Goal: Task Accomplishment & Management: Manage account settings

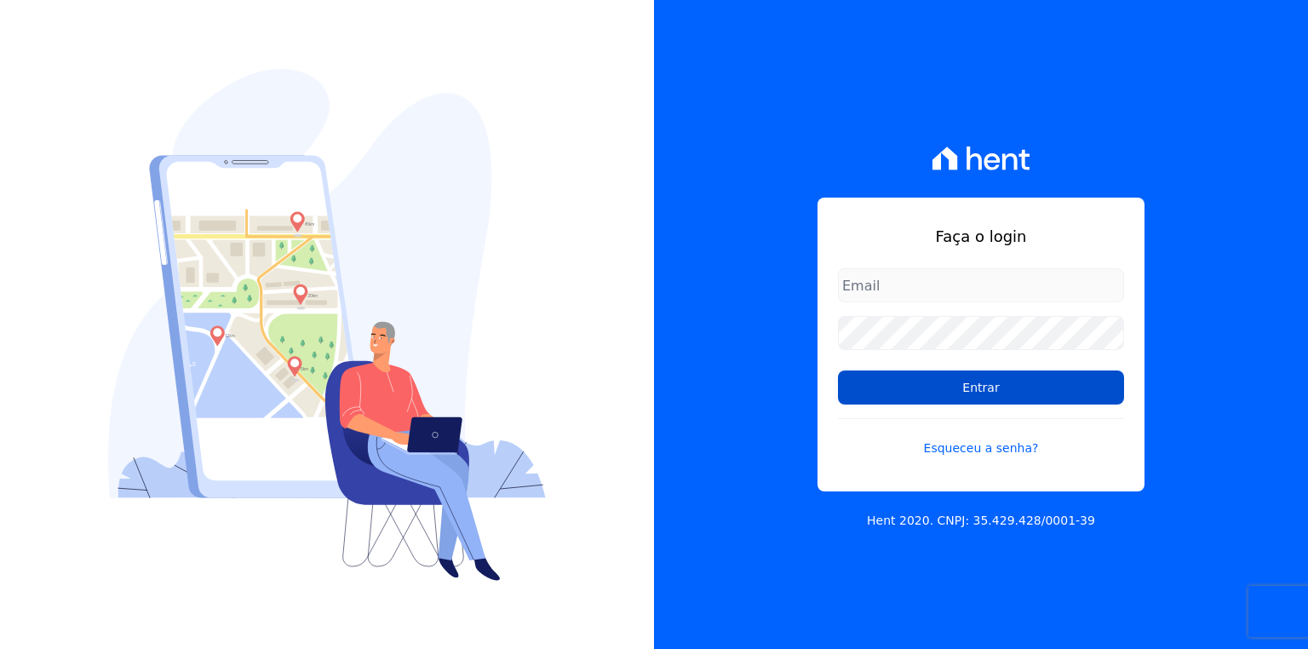
type input "[EMAIL_ADDRESS][DOMAIN_NAME]"
click at [940, 375] on input "Entrar" at bounding box center [981, 387] width 286 height 34
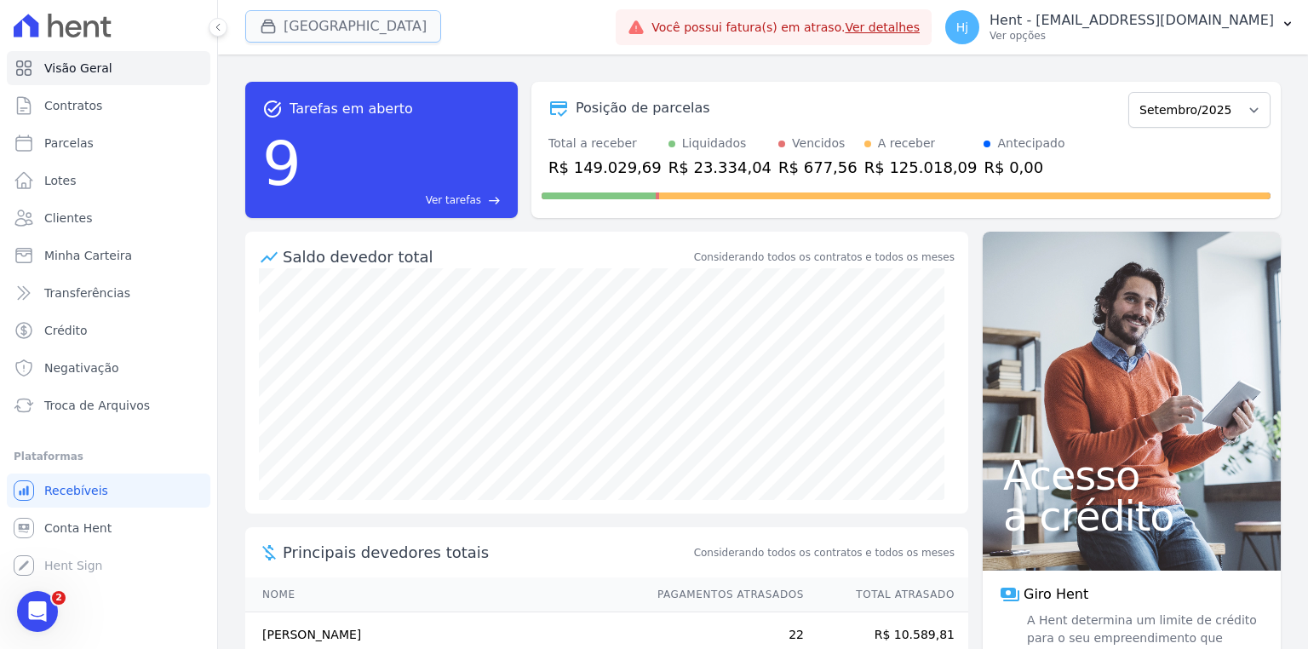
click at [392, 24] on button "Parque Dos Passaros" at bounding box center [343, 26] width 196 height 32
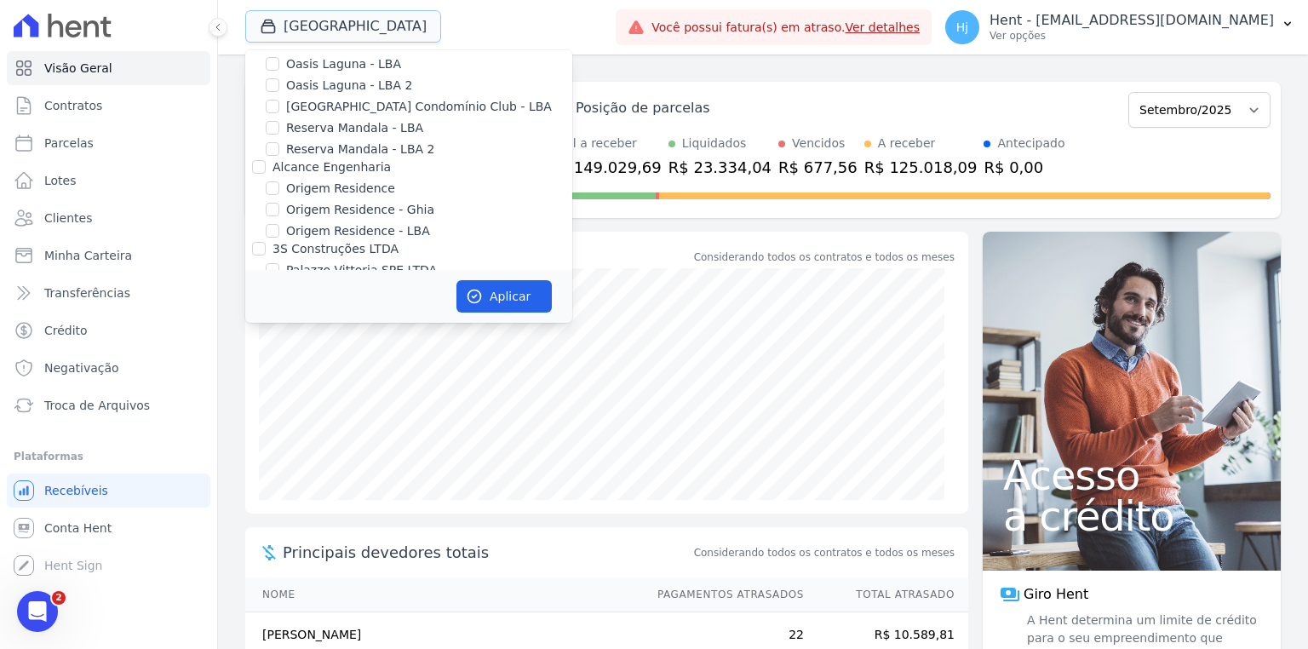
scroll to position [9389, 0]
click at [269, 488] on input "PARQUE DOS PASSAROS" at bounding box center [273, 495] width 14 height 14
checkbox input "false"
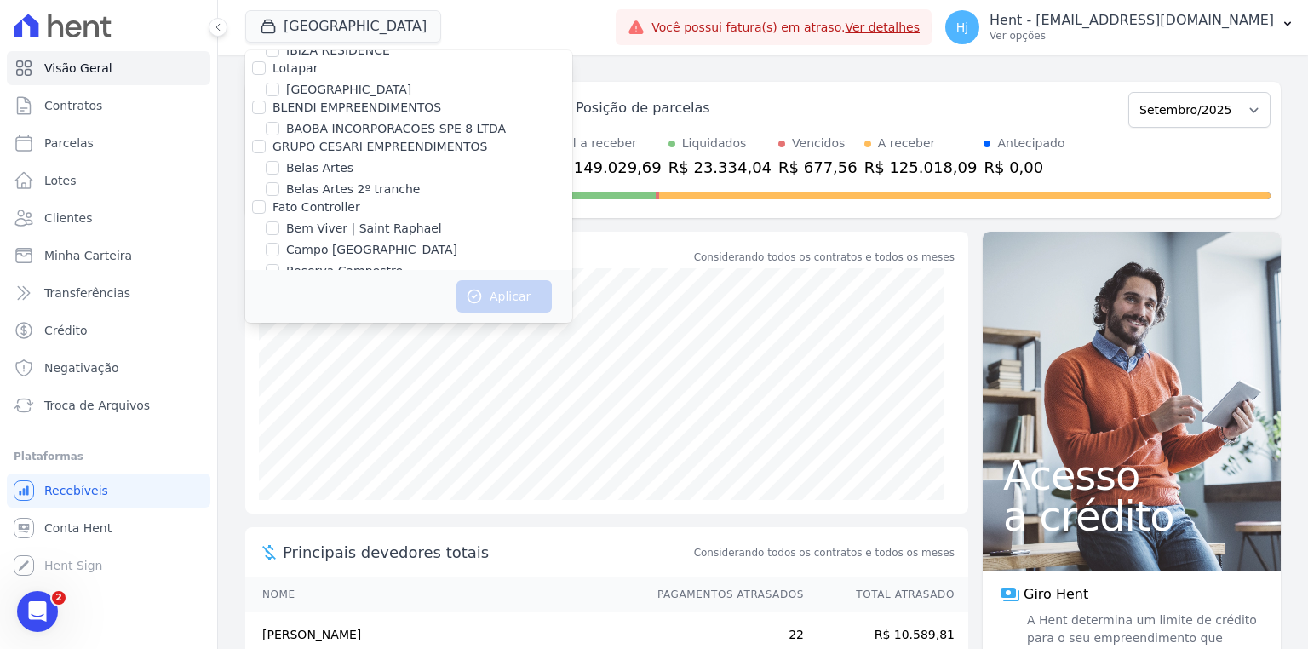
scroll to position [3756, 0]
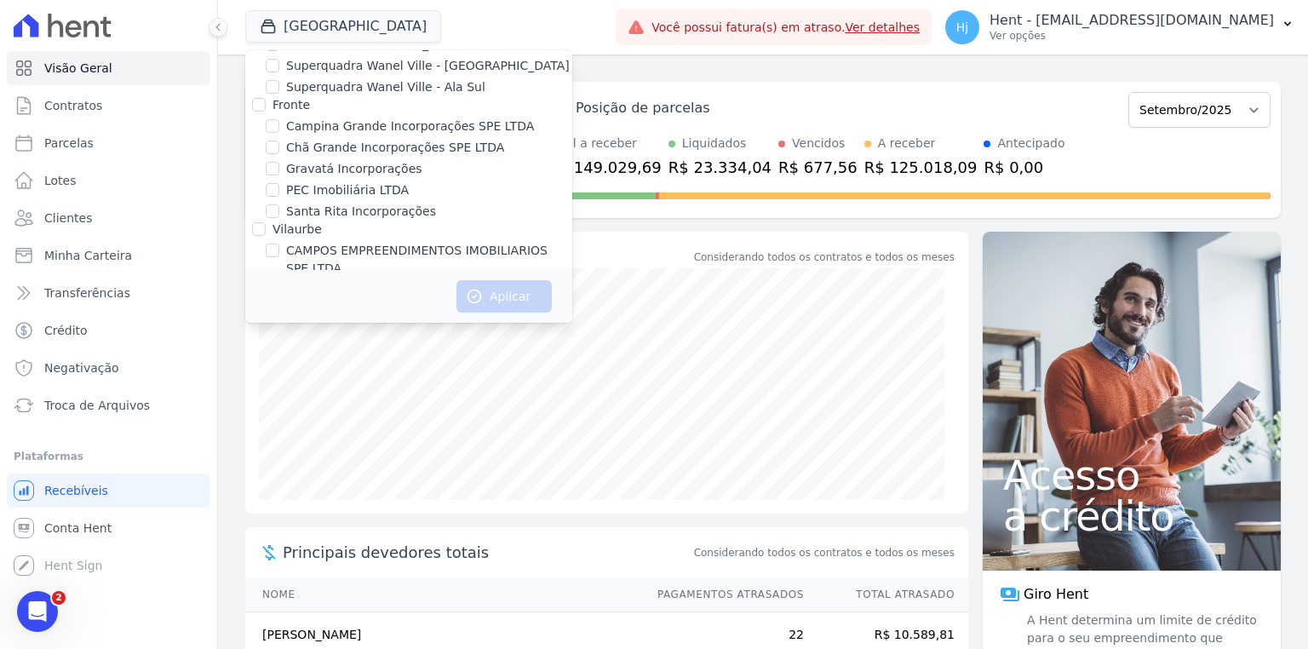
click at [306, 242] on label "CAMPOS EMPREENDIMENTOS IMOBILIARIOS SPE LTDA" at bounding box center [429, 260] width 286 height 36
click at [279, 243] on input "CAMPOS EMPREENDIMENTOS IMOBILIARIOS SPE LTDA" at bounding box center [273, 250] width 14 height 14
checkbox input "true"
click at [491, 287] on button "Aplicar" at bounding box center [503, 296] width 95 height 32
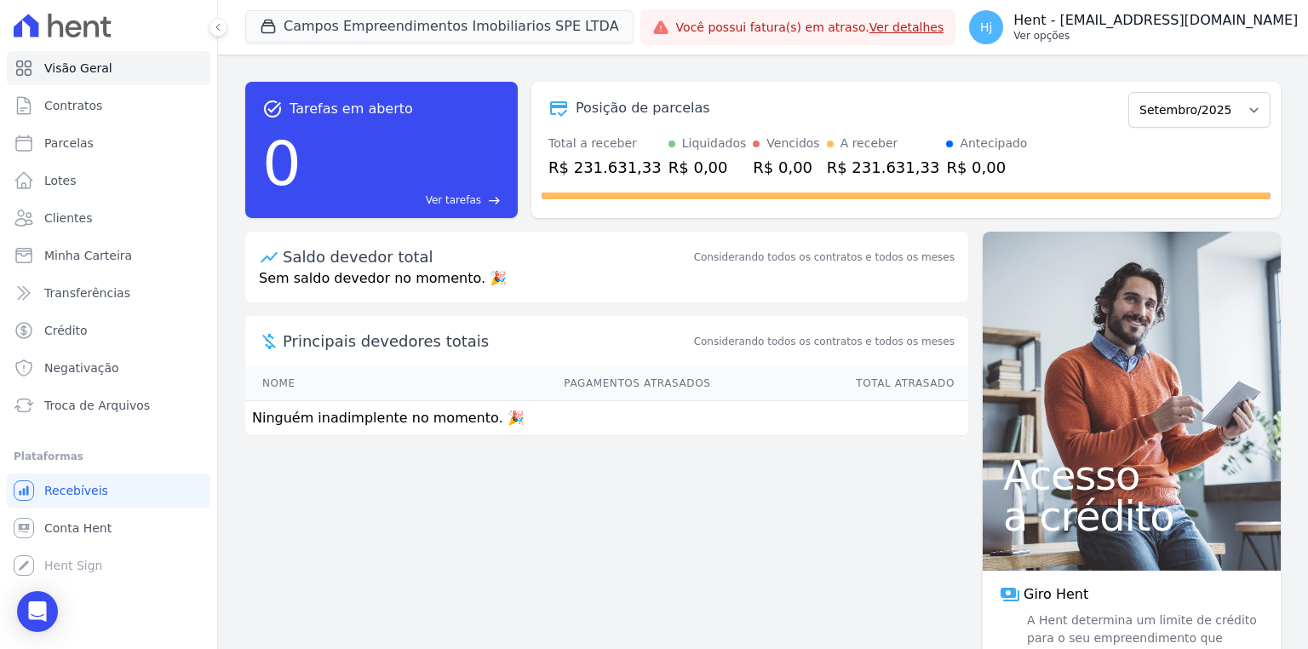
click at [1195, 16] on p "Hent - [EMAIL_ADDRESS][DOMAIN_NAME]" at bounding box center [1155, 20] width 284 height 17
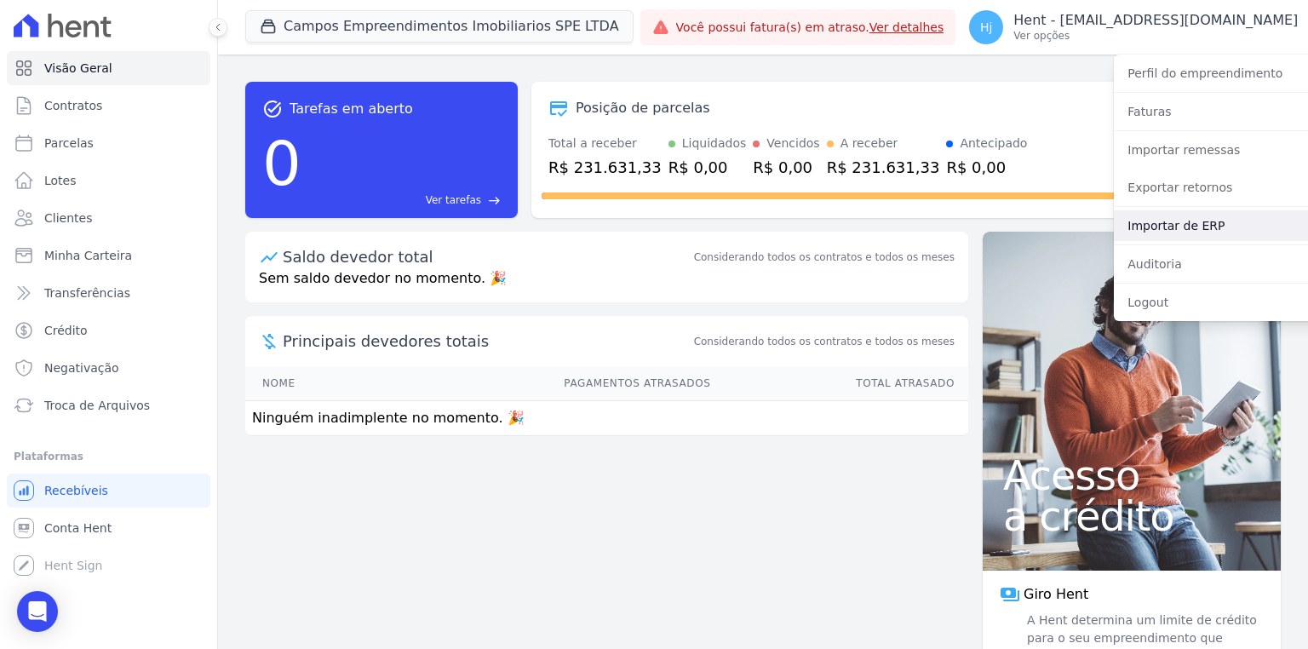
click at [1189, 223] on link "Importar de ERP" at bounding box center [1223, 225] width 218 height 31
click at [1144, 222] on link "Importar de ERP" at bounding box center [1223, 225] width 218 height 31
click at [1114, 225] on link "Importar de ERP" at bounding box center [1223, 225] width 218 height 31
click at [1114, 226] on link "Importar de ERP" at bounding box center [1223, 225] width 218 height 31
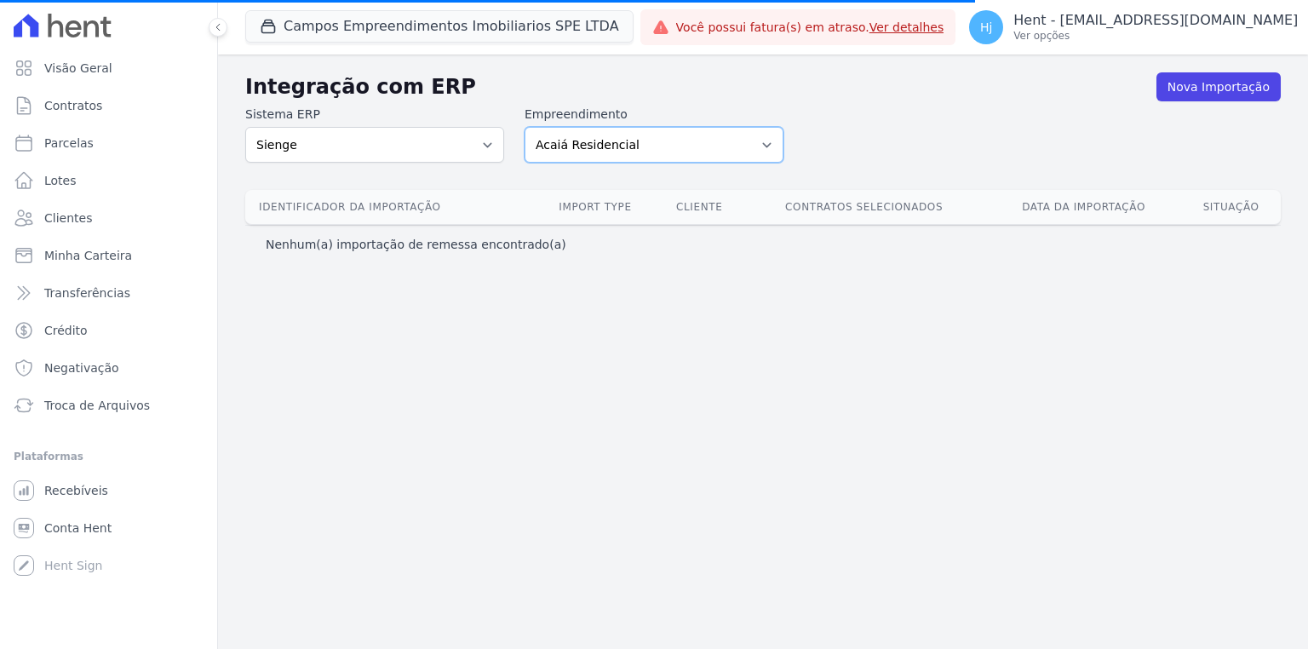
click at [681, 145] on select "Acaiá Residencial ACQUA 8 PELOTAS SPE LTDA ACQUA 8 PELOTAS SPE LTDA II ACQUA LI…" at bounding box center [653, 145] width 259 height 36
select select "6e5db3cf-8cb1-48a2-88d4-c6083ce2edc6"
click at [524, 127] on select "Acaiá Residencial ACQUA 8 PELOTAS SPE LTDA ACQUA 8 PELOTAS SPE LTDA II ACQUA LI…" at bounding box center [653, 145] width 259 height 36
click at [1135, 97] on h2 "Integração com ERP" at bounding box center [700, 87] width 911 height 31
click at [630, 144] on select "Acaiá Residencial ACQUA 8 PELOTAS SPE LTDA ACQUA 8 PELOTAS SPE LTDA II ACQUA LI…" at bounding box center [653, 145] width 259 height 36
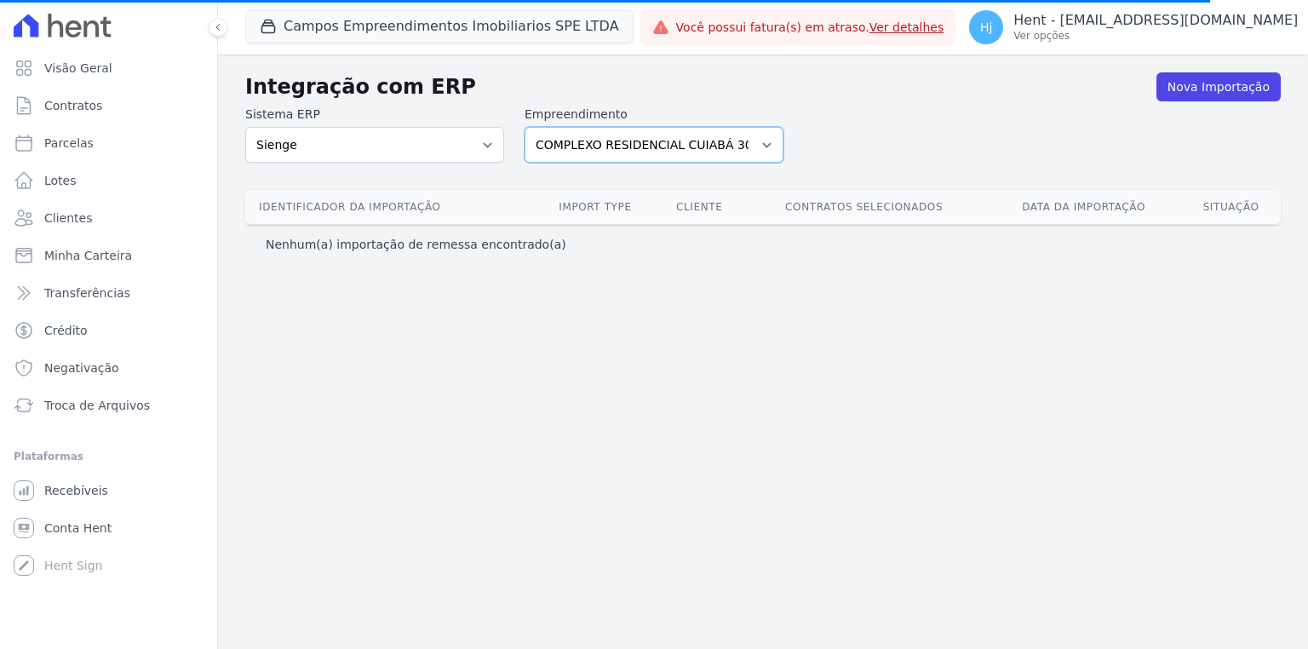
click at [524, 127] on select "Acaiá Residencial ACQUA 8 PELOTAS SPE LTDA ACQUA 8 PELOTAS SPE LTDA II ACQUA LI…" at bounding box center [653, 145] width 259 height 36
click at [690, 143] on select "Acaiá Residencial ACQUA 8 PELOTAS SPE LTDA ACQUA 8 PELOTAS SPE LTDA II ACQUA LI…" at bounding box center [653, 145] width 259 height 36
select select "6e5db3cf-8cb1-48a2-88d4-c6083ce2edc6"
click at [524, 127] on select "Acaiá Residencial ACQUA 8 PELOTAS SPE LTDA ACQUA 8 PELOTAS SPE LTDA II ACQUA LI…" at bounding box center [653, 145] width 259 height 36
click at [644, 353] on div "Integração com ERP Nova Importação Sistema ERP Sienge Empreendimento Acaiá Resi…" at bounding box center [763, 351] width 1090 height 594
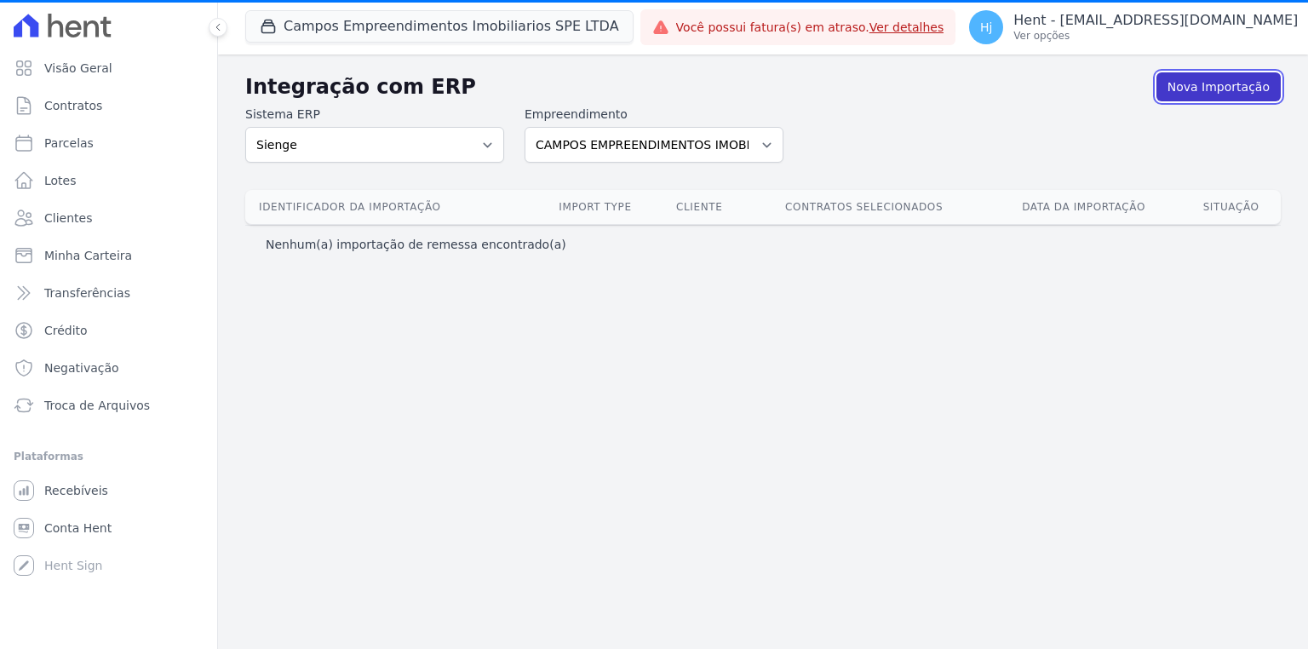
click at [1202, 85] on link "Nova Importação" at bounding box center [1218, 86] width 124 height 29
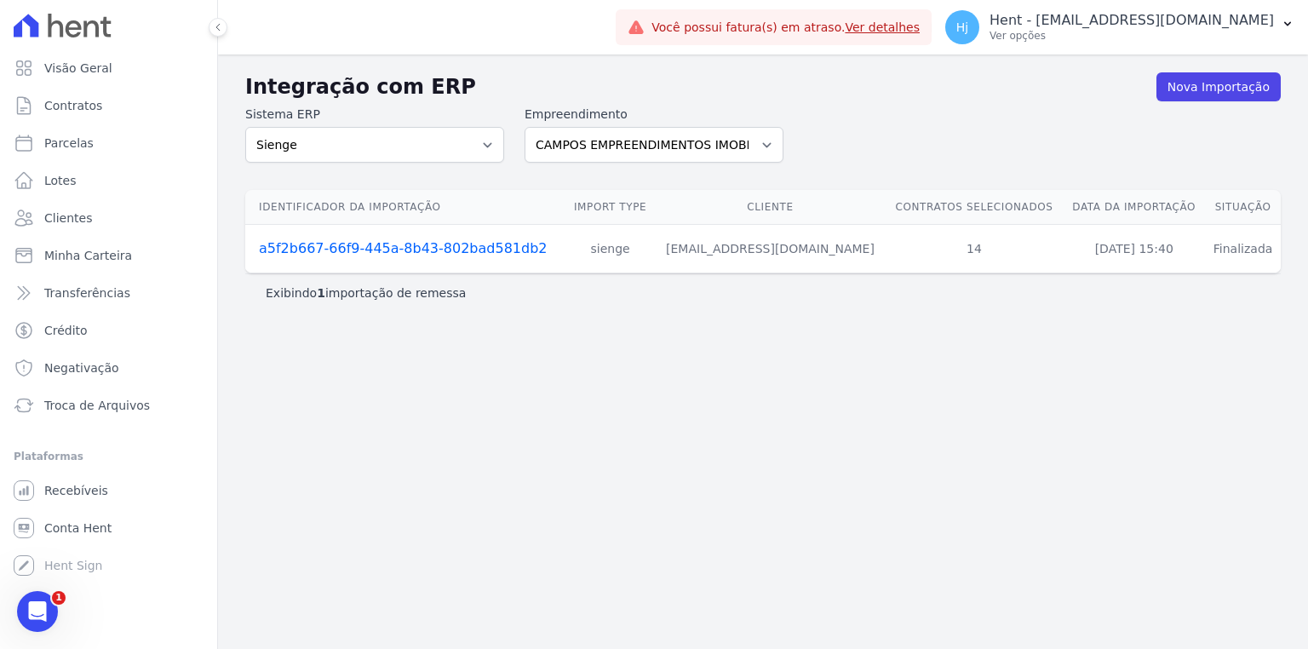
click at [456, 249] on link "a5f2b667-66f9-445a-8b43-802bad581db2" at bounding box center [403, 248] width 288 height 16
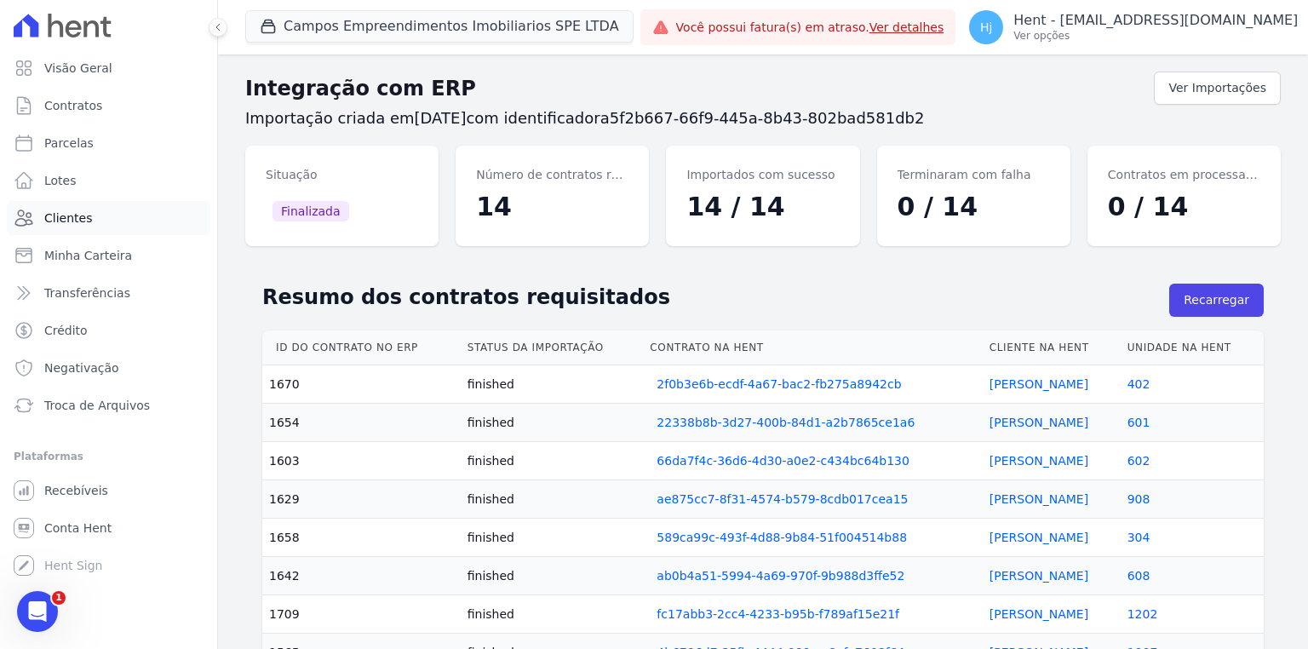
click at [88, 231] on link "Clientes" at bounding box center [108, 218] width 203 height 34
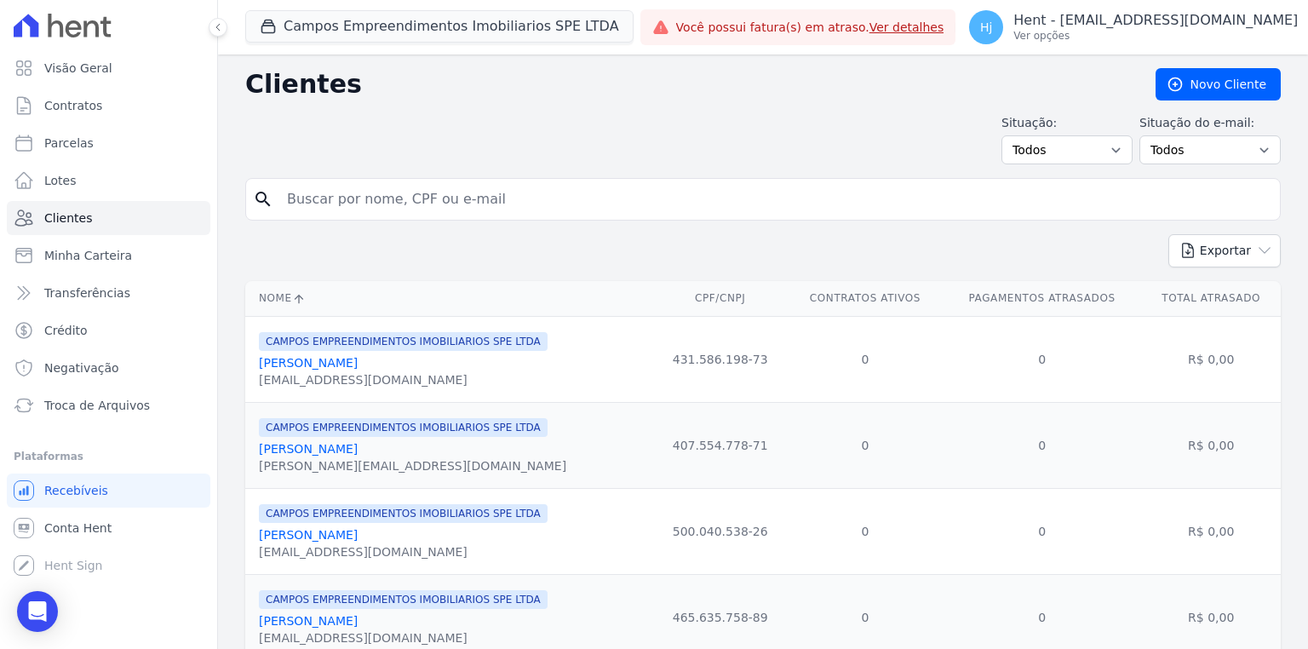
click at [356, 363] on link "[PERSON_NAME]" at bounding box center [308, 363] width 99 height 14
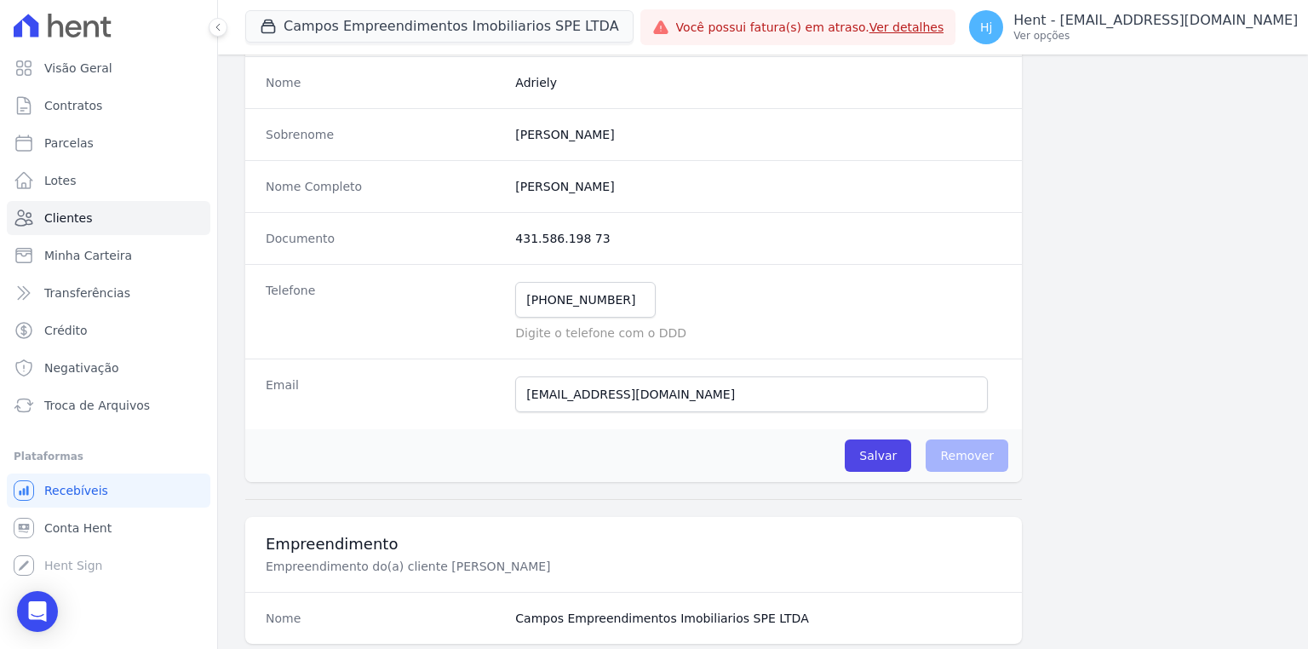
scroll to position [204, 0]
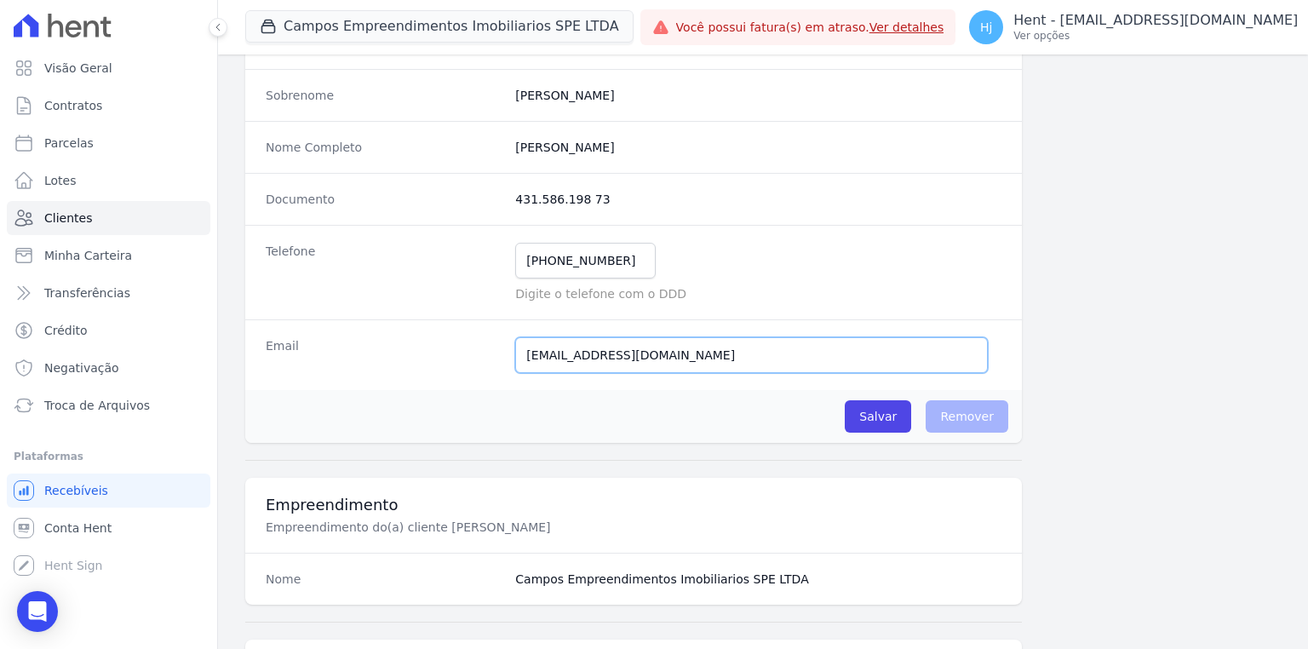
drag, startPoint x: 708, startPoint y: 351, endPoint x: 405, endPoint y: 351, distance: 303.1
click at [405, 351] on div "Email [EMAIL_ADDRESS][DOMAIN_NAME] Email ainda não enviado.." at bounding box center [633, 354] width 776 height 71
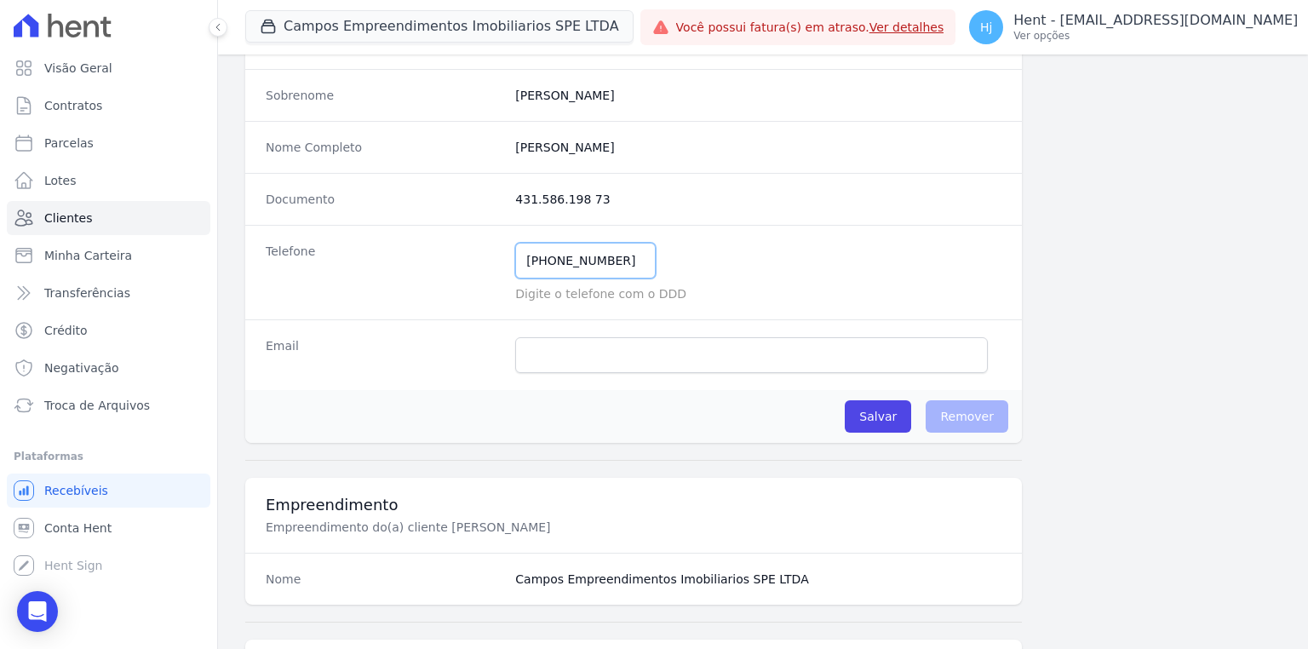
drag, startPoint x: 620, startPoint y: 262, endPoint x: 464, endPoint y: 274, distance: 156.2
click at [464, 274] on div "Telefone [PHONE_NUMBER] Mensagem de SMS ainda não enviada.. Mensagem de [PERSON…" at bounding box center [633, 272] width 776 height 94
click at [883, 412] on input "Salvar" at bounding box center [878, 416] width 66 height 32
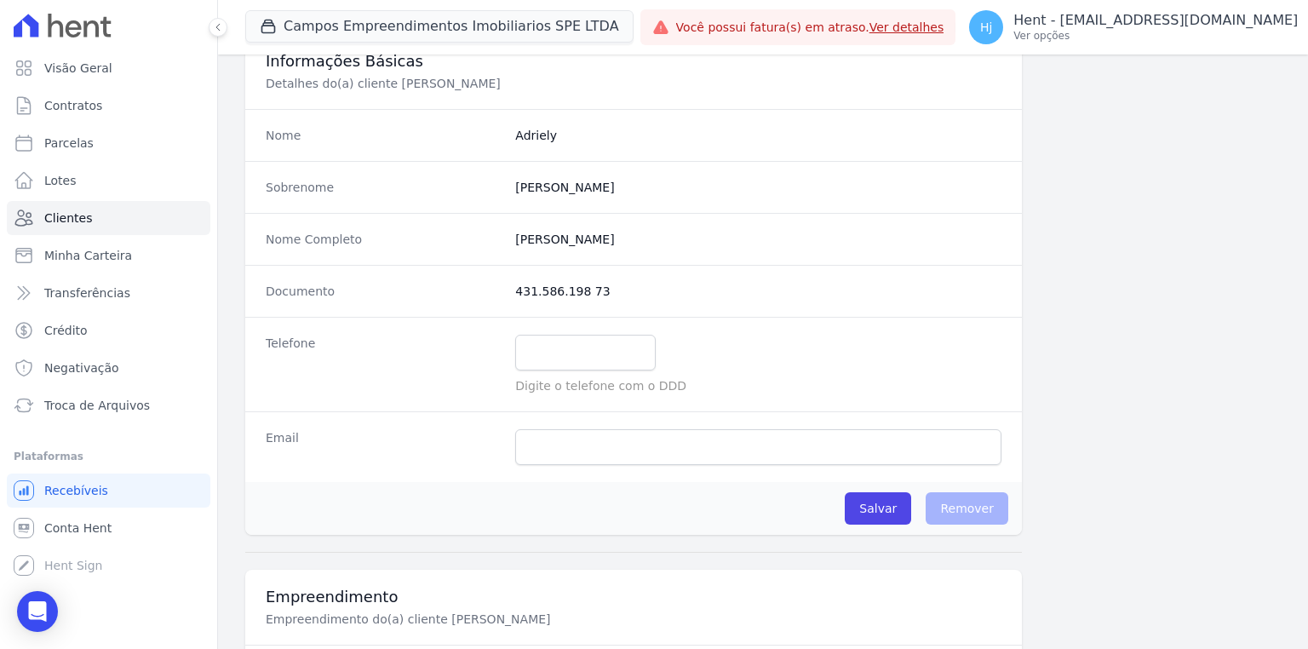
scroll to position [0, 0]
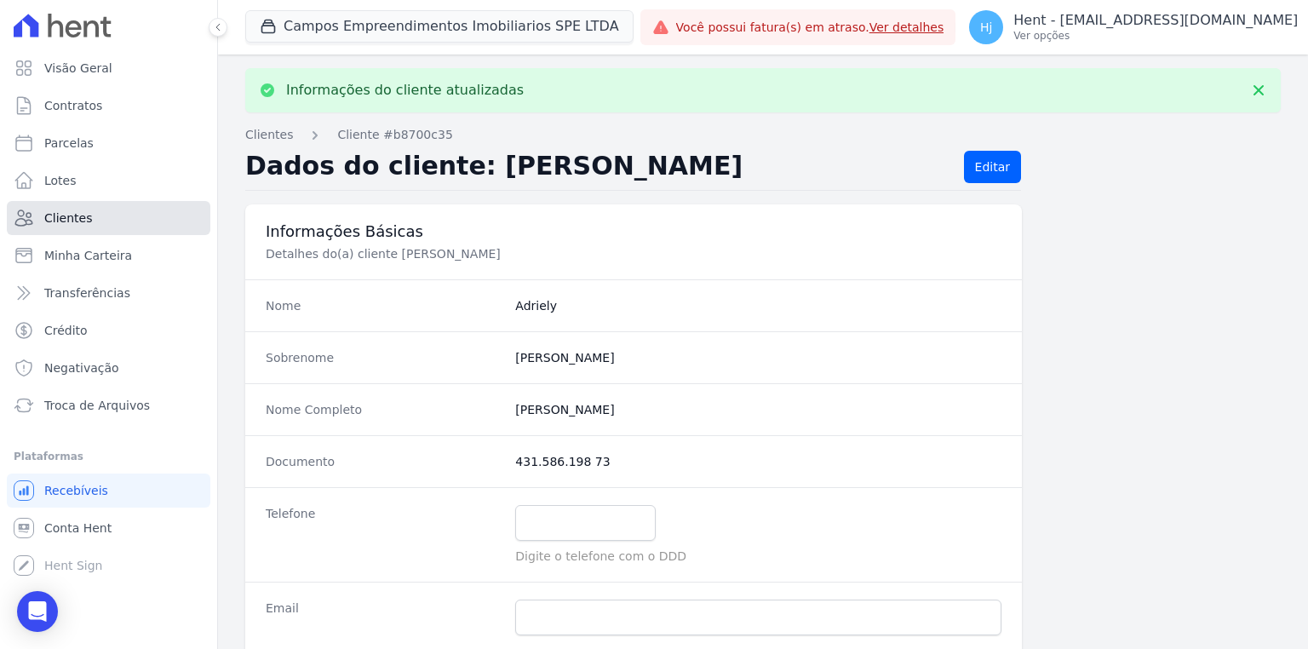
click at [94, 211] on link "Clientes" at bounding box center [108, 218] width 203 height 34
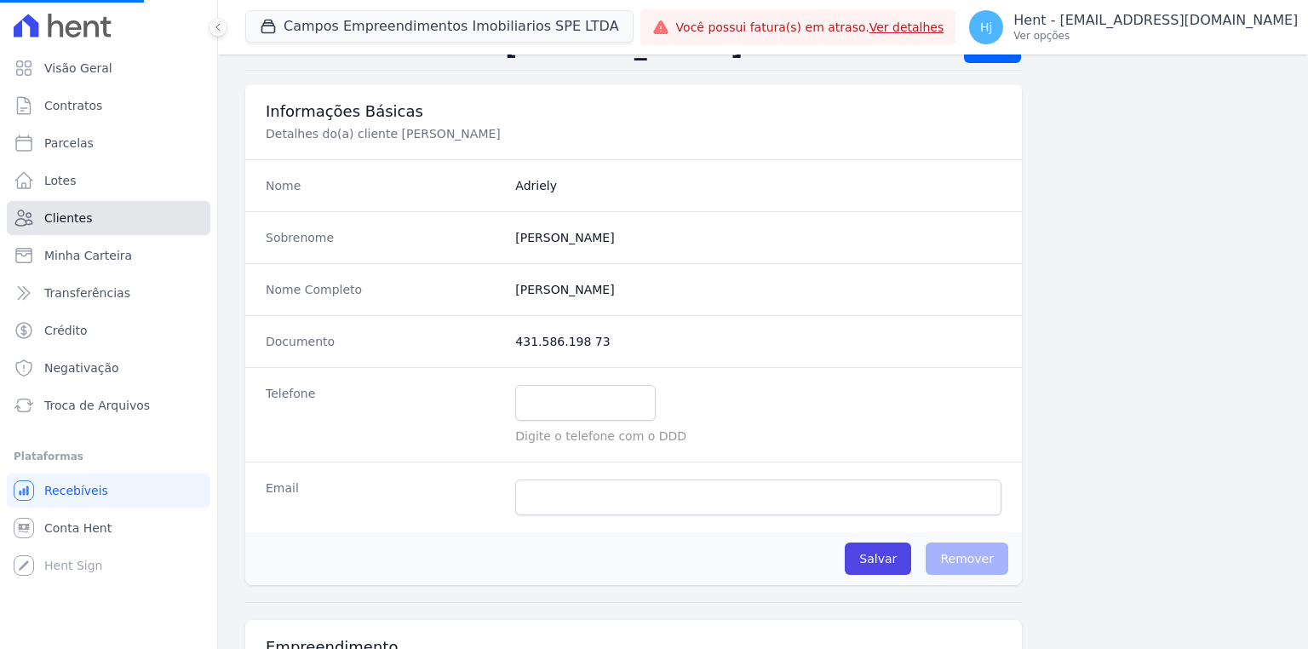
scroll to position [204, 0]
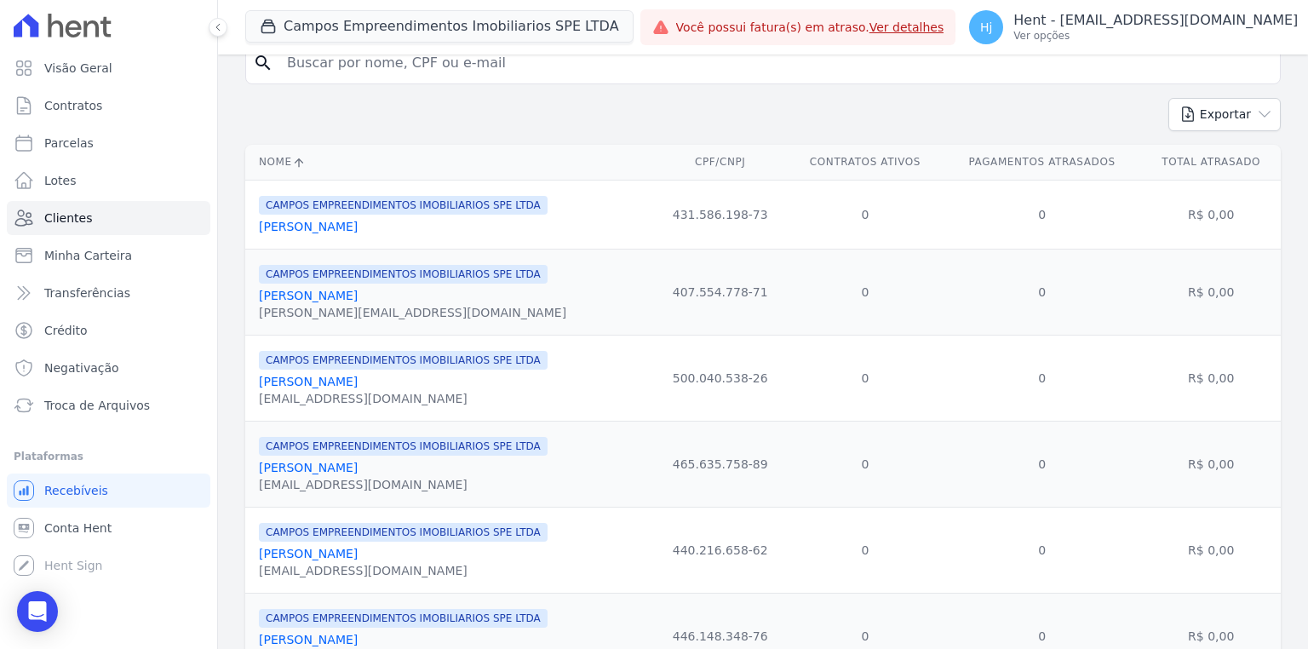
scroll to position [136, 0]
click at [358, 302] on link "[PERSON_NAME]" at bounding box center [308, 296] width 99 height 14
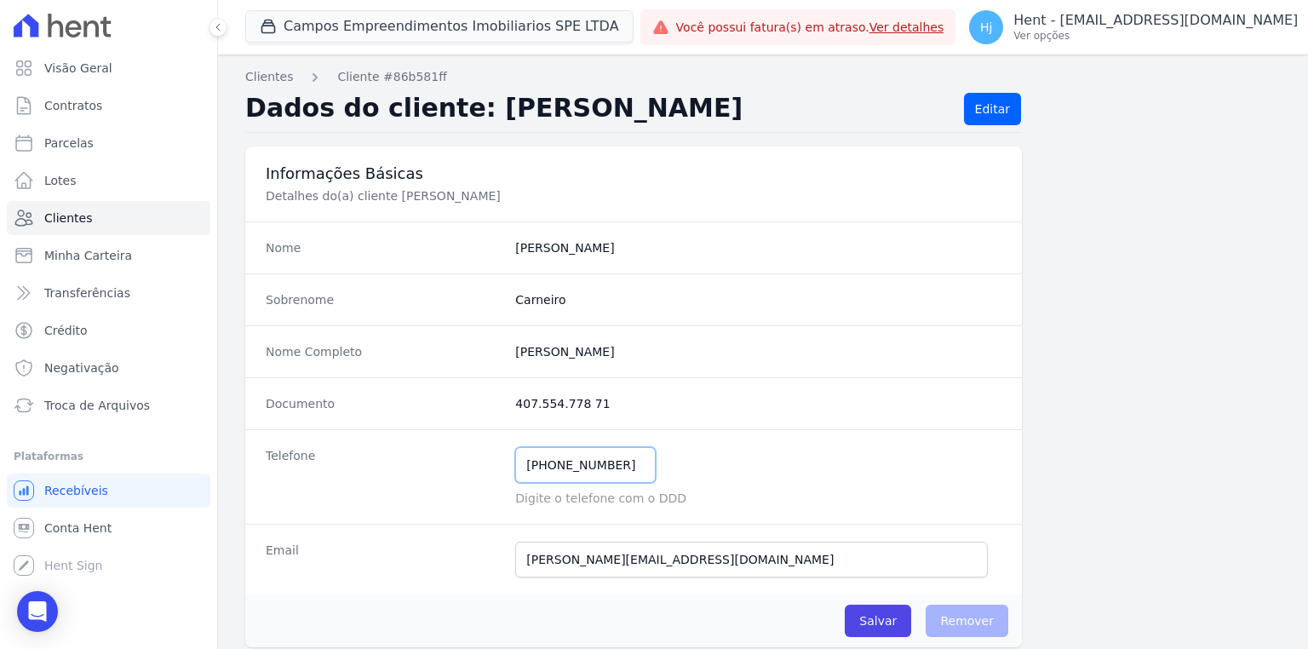
drag, startPoint x: 621, startPoint y: 473, endPoint x: 364, endPoint y: 455, distance: 256.9
click at [364, 455] on div "Telefone [PHONE_NUMBER] Mensagem de SMS ainda não enviada.. Mensagem de [PERSON…" at bounding box center [633, 476] width 776 height 94
drag, startPoint x: 719, startPoint y: 560, endPoint x: 391, endPoint y: 555, distance: 328.7
click at [398, 552] on div "Email [PERSON_NAME][EMAIL_ADDRESS][DOMAIN_NAME] Email ainda não enviado.." at bounding box center [633, 559] width 776 height 71
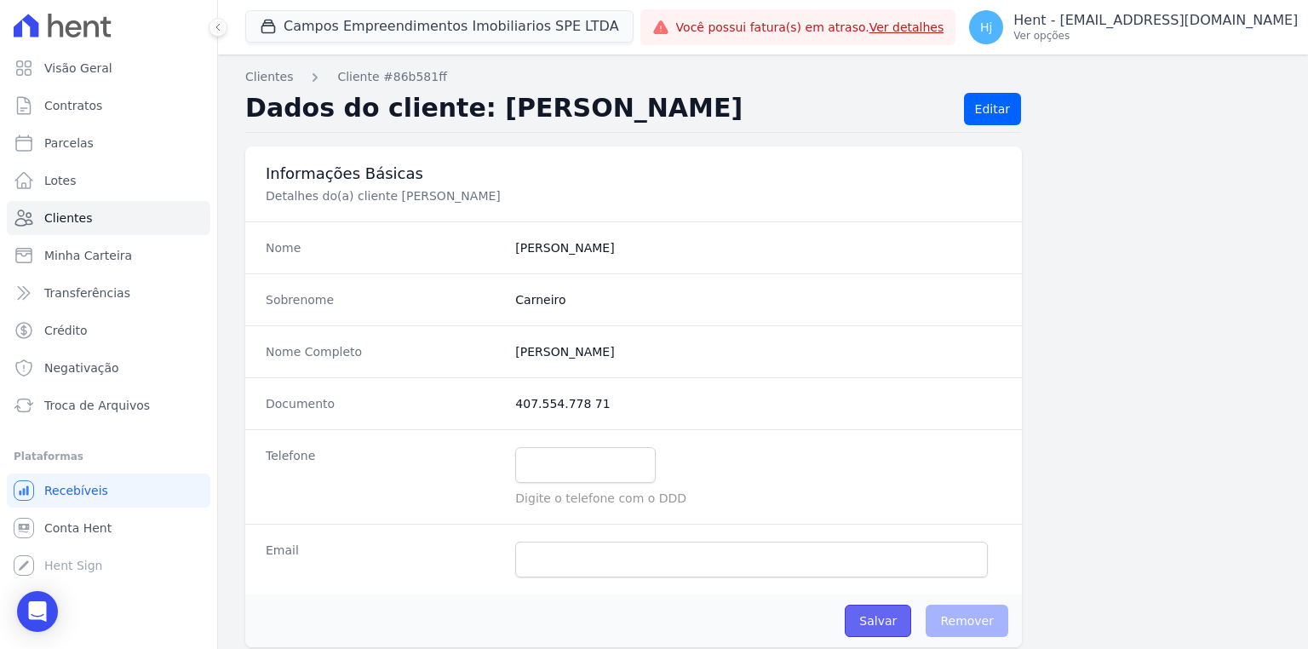
click at [868, 625] on input "Salvar" at bounding box center [878, 620] width 66 height 32
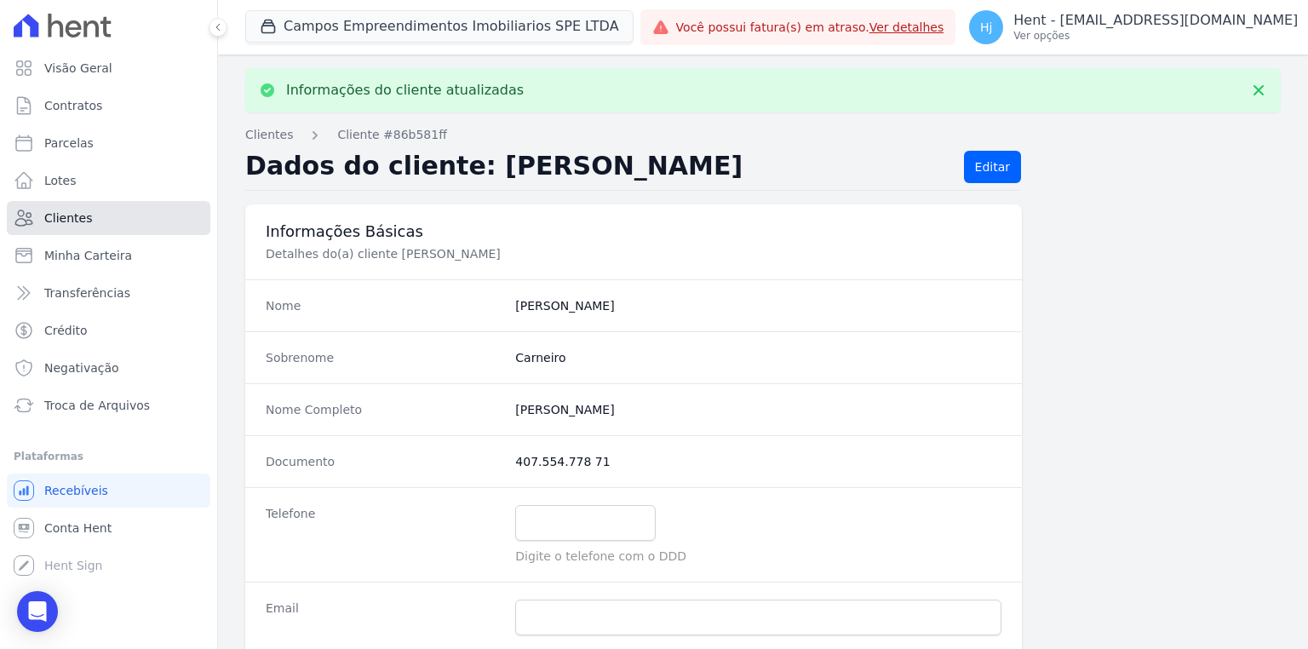
click at [79, 214] on span "Clientes" at bounding box center [68, 217] width 48 height 17
click at [61, 215] on span "Clientes" at bounding box center [68, 217] width 48 height 17
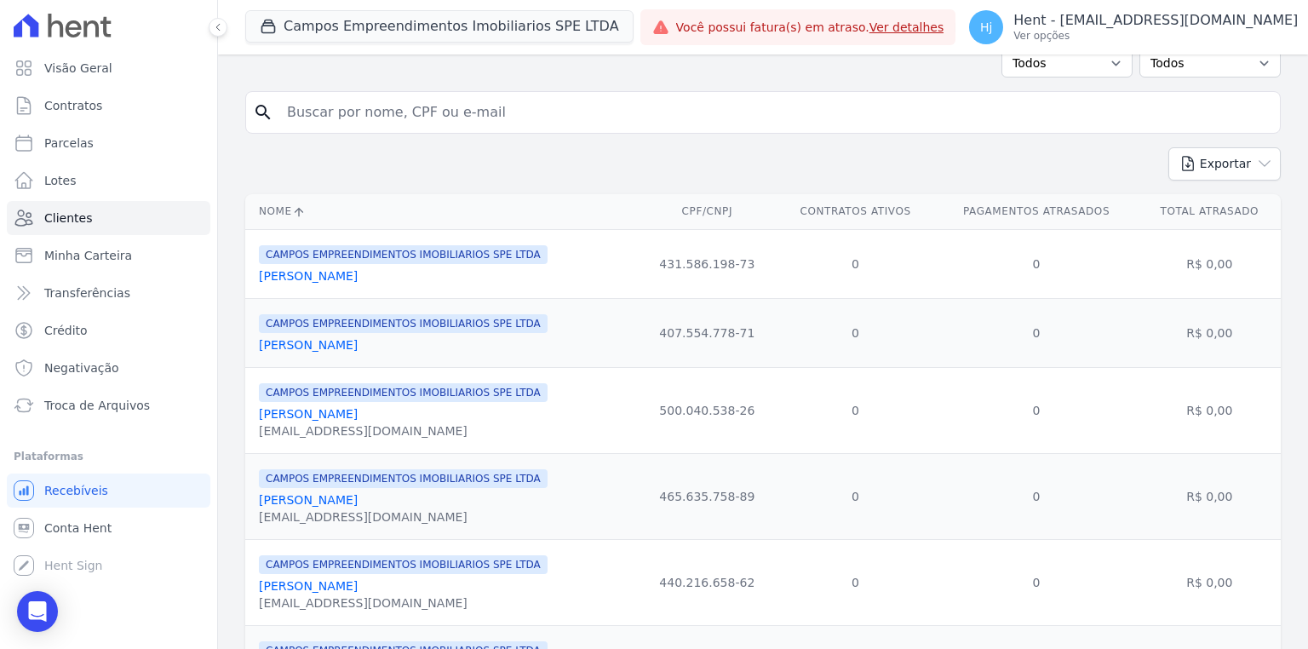
scroll to position [136, 0]
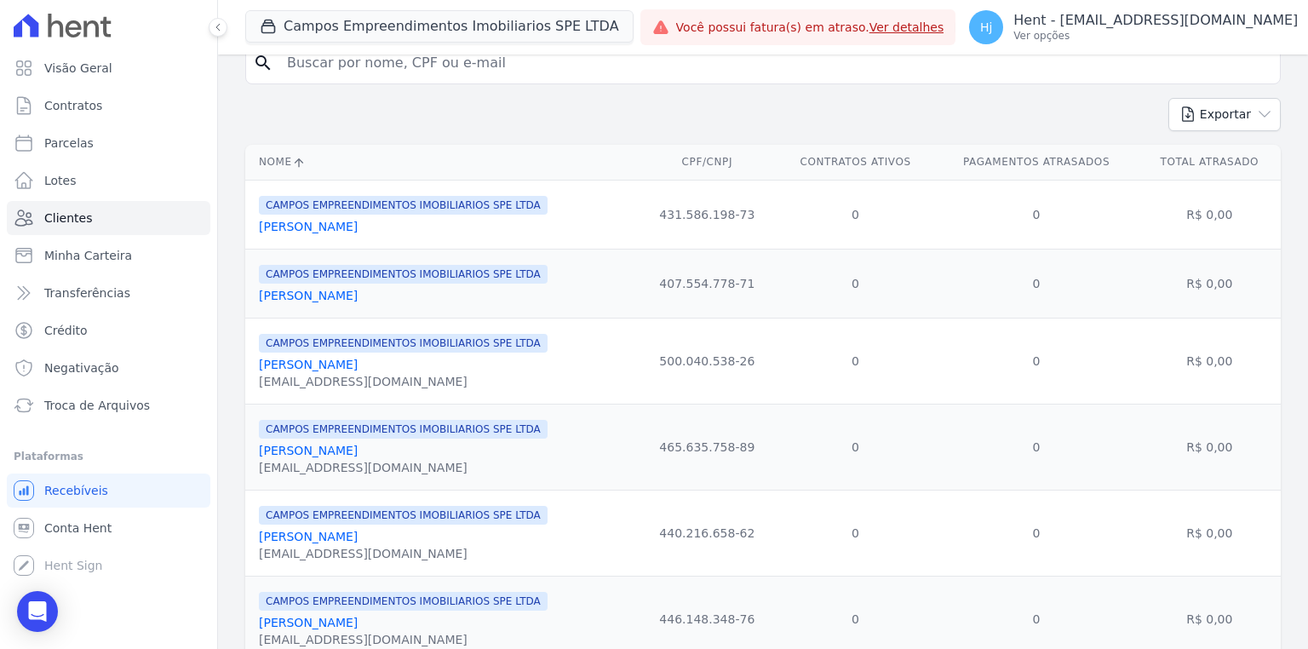
click at [317, 368] on link "[PERSON_NAME]" at bounding box center [308, 365] width 99 height 14
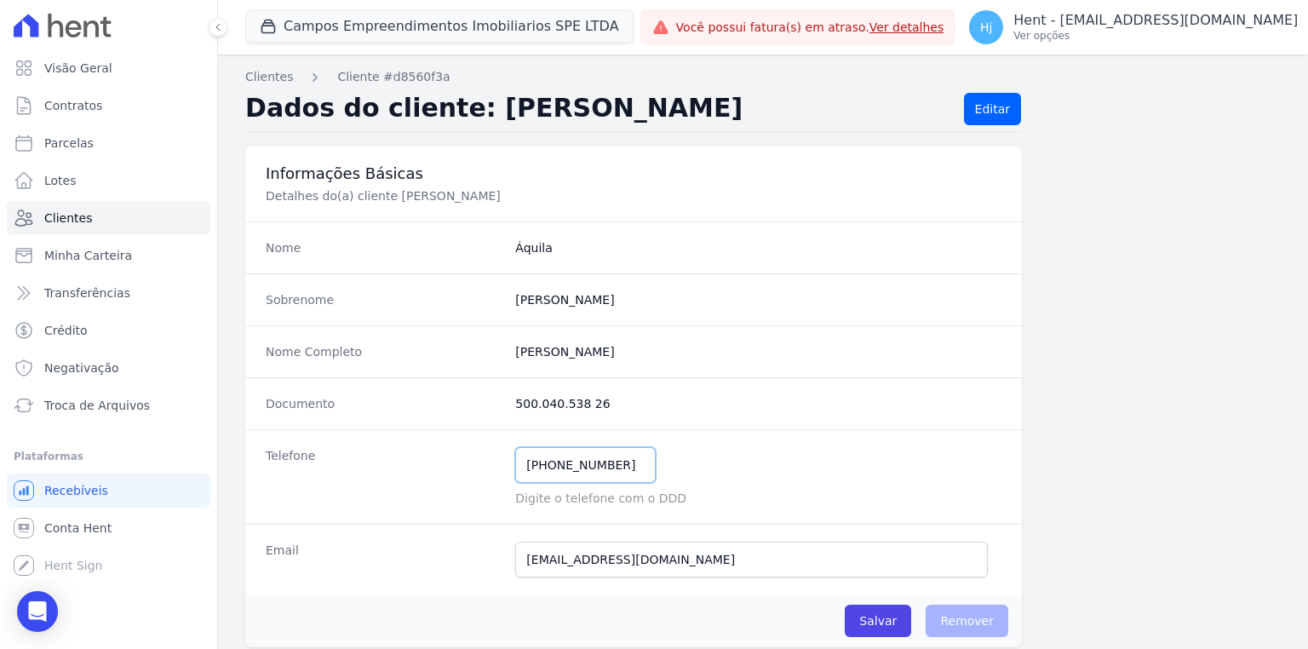
drag, startPoint x: 453, startPoint y: 443, endPoint x: 442, endPoint y: 442, distance: 11.1
click at [442, 442] on div "Telefone [PHONE_NUMBER] Mensagem de SMS ainda não enviada.. Mensagem de [PERSON…" at bounding box center [633, 476] width 776 height 94
drag, startPoint x: 678, startPoint y: 555, endPoint x: 398, endPoint y: 530, distance: 281.2
click at [398, 530] on div "Email Email ainda não enviado.." at bounding box center [633, 559] width 776 height 71
click at [877, 616] on input "Salvar" at bounding box center [878, 620] width 66 height 32
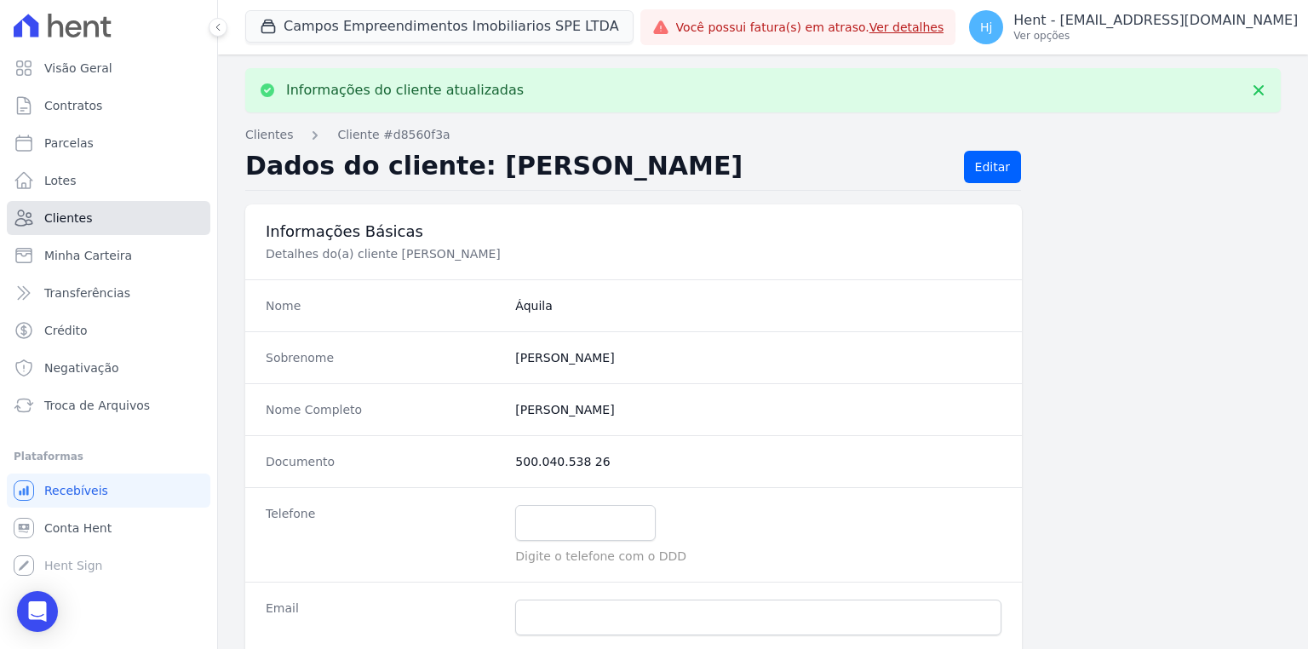
click at [85, 226] on span "Clientes" at bounding box center [68, 217] width 48 height 17
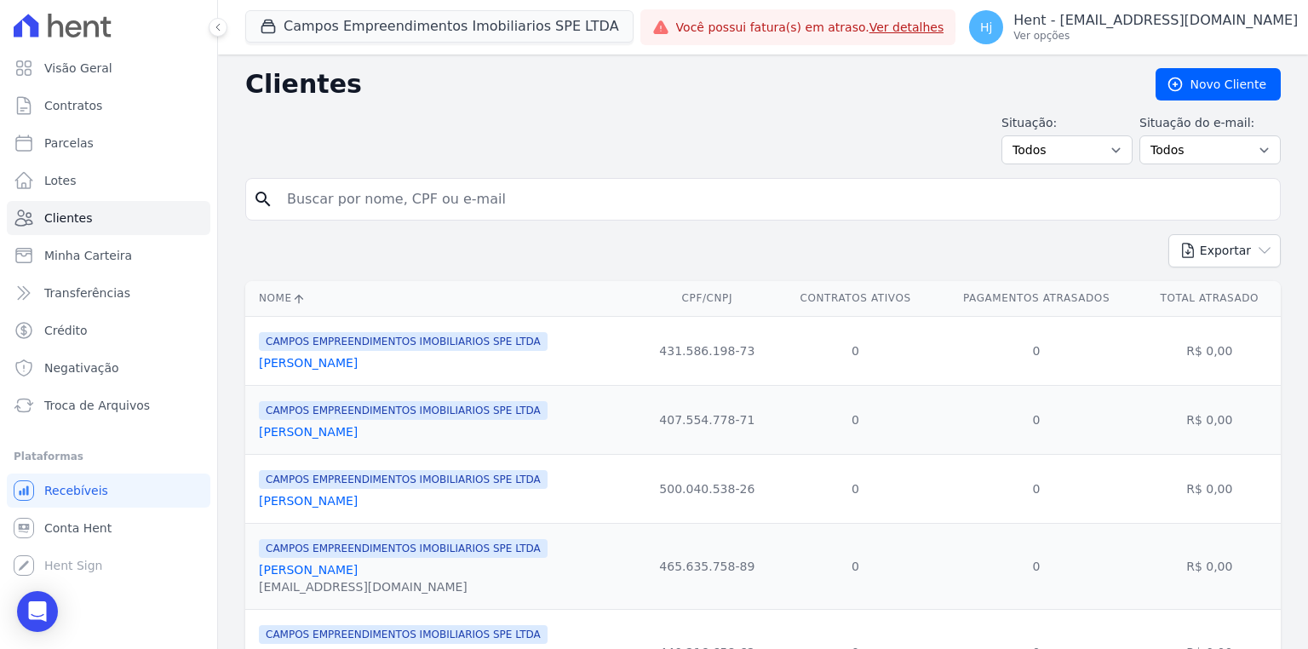
scroll to position [272, 0]
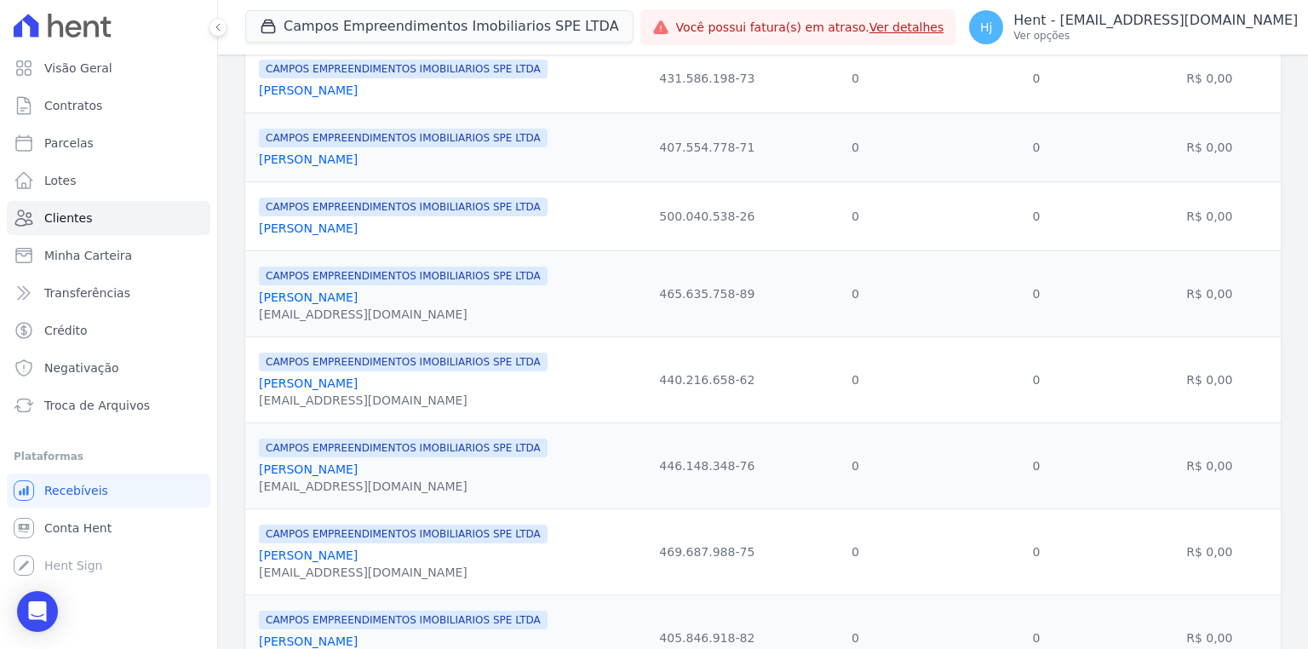
click at [306, 297] on link "[PERSON_NAME]" at bounding box center [308, 297] width 99 height 14
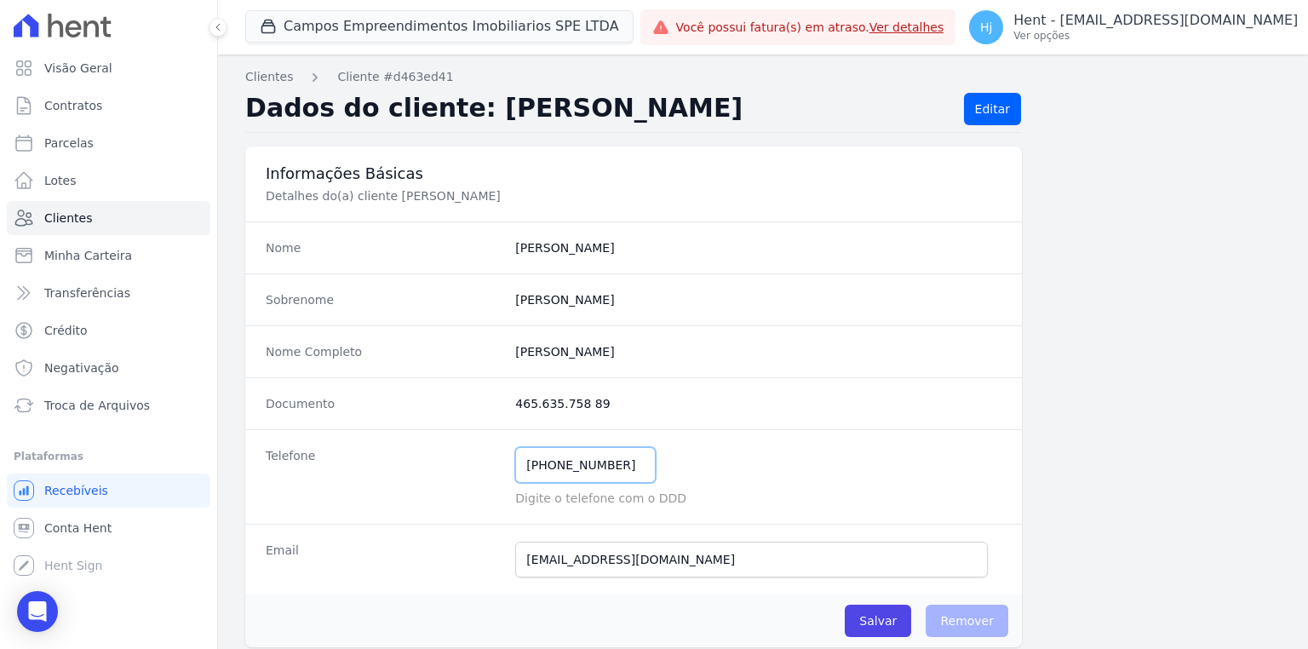
drag, startPoint x: 622, startPoint y: 467, endPoint x: 360, endPoint y: 465, distance: 262.2
click at [360, 465] on div "Telefone [PHONE_NUMBER] Mensagem de SMS ainda não enviada.. Mensagem de [PERSON…" at bounding box center [633, 476] width 776 height 94
drag, startPoint x: 718, startPoint y: 570, endPoint x: 450, endPoint y: 560, distance: 268.4
click at [450, 560] on div "Email [EMAIL_ADDRESS][DOMAIN_NAME] Email ainda não enviado.." at bounding box center [633, 559] width 776 height 71
click at [879, 622] on input "Salvar" at bounding box center [878, 620] width 66 height 32
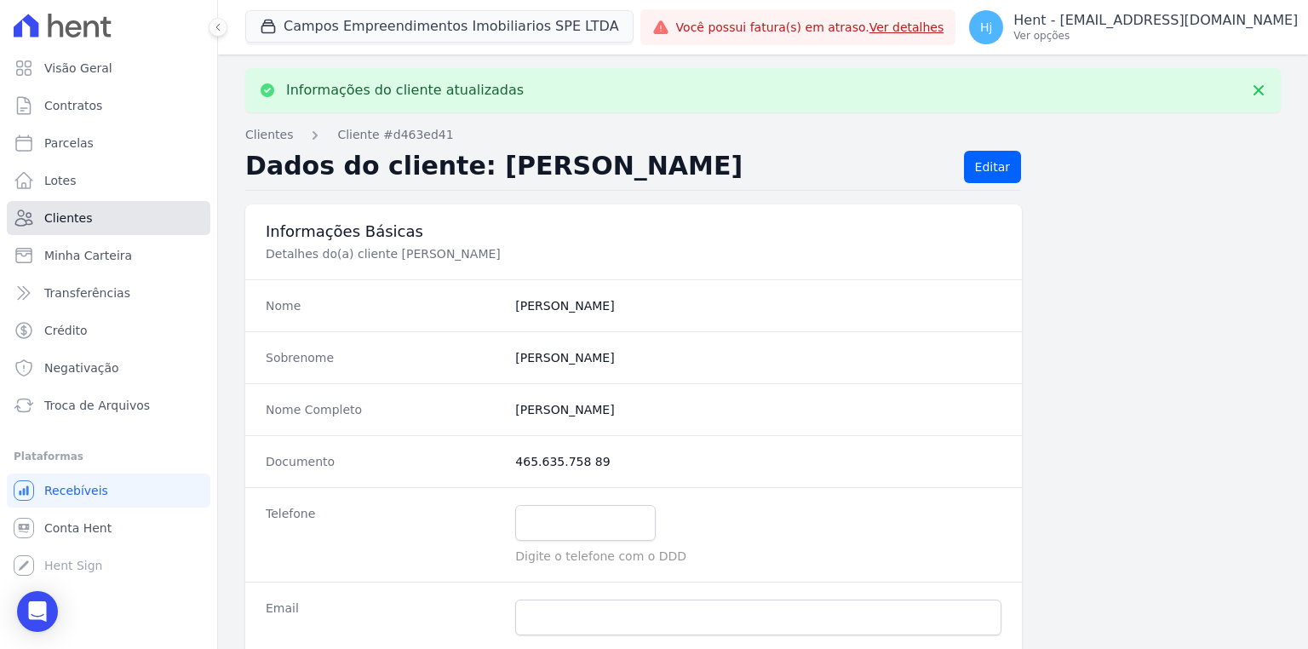
click at [69, 227] on link "Clientes" at bounding box center [108, 218] width 203 height 34
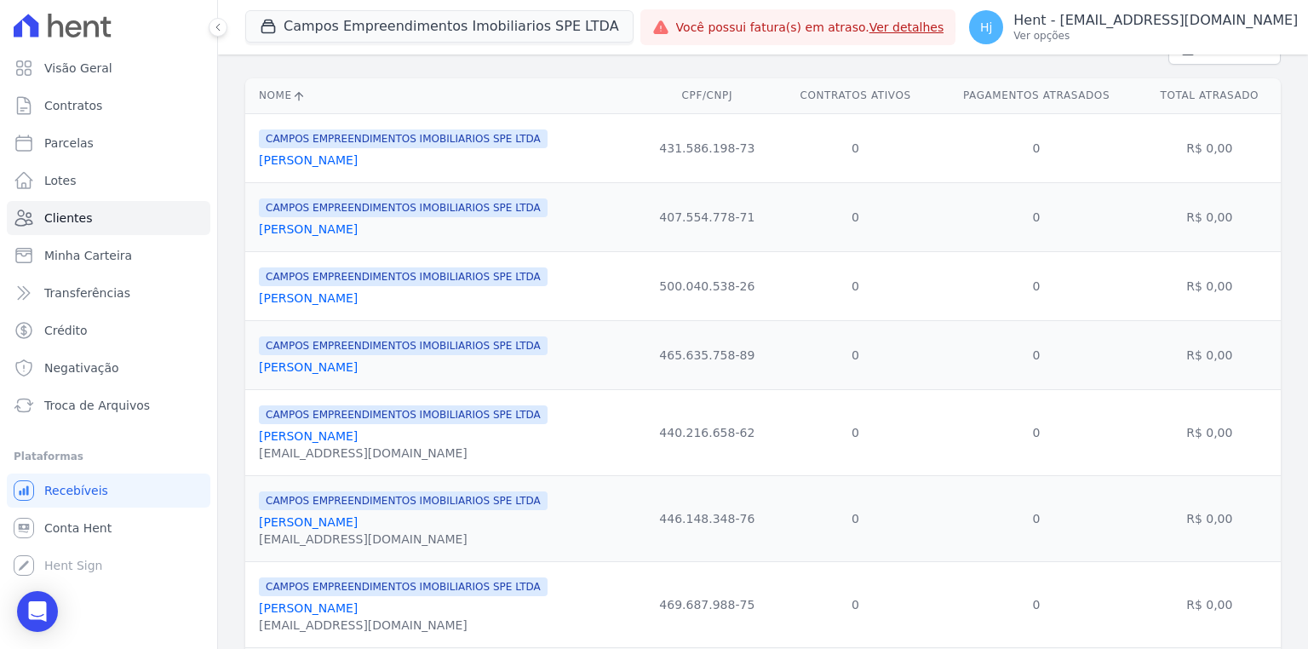
scroll to position [204, 0]
click at [322, 435] on link "[PERSON_NAME]" at bounding box center [308, 434] width 99 height 14
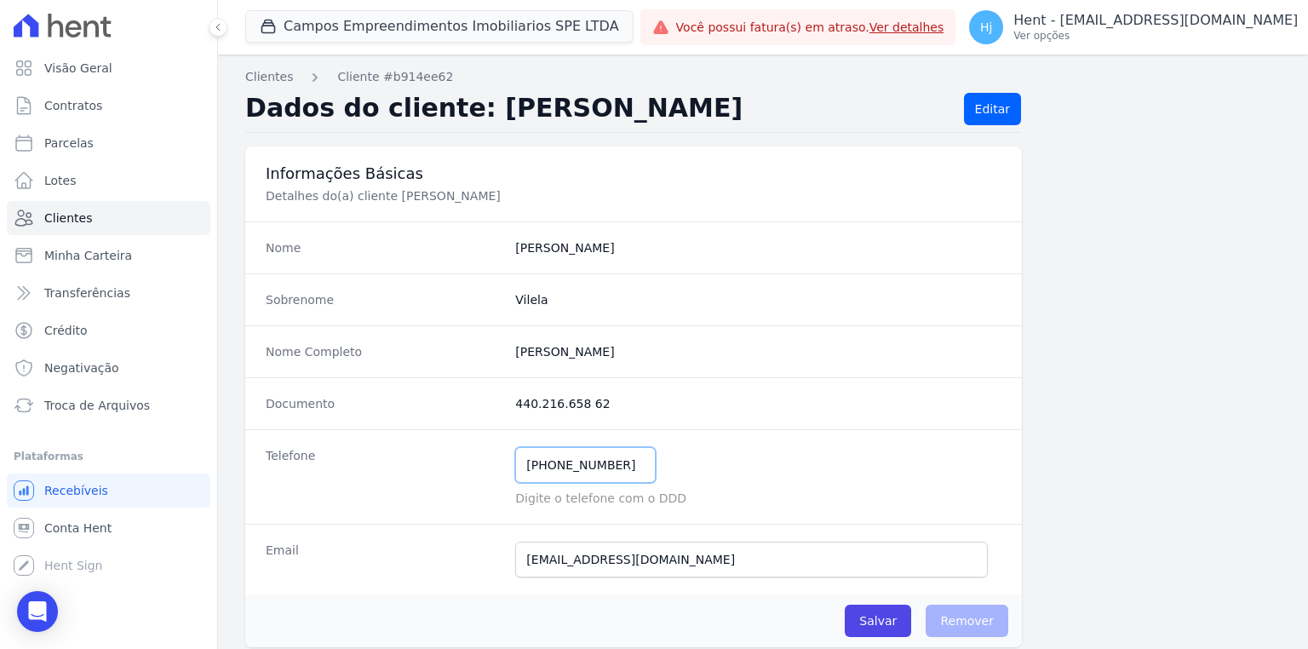
drag, startPoint x: 616, startPoint y: 472, endPoint x: 390, endPoint y: 483, distance: 226.7
click at [390, 483] on div "Telefone [PHONE_NUMBER] Mensagem de SMS ainda não enviada.. Mensagem de [PERSON…" at bounding box center [633, 476] width 776 height 94
drag, startPoint x: 712, startPoint y: 564, endPoint x: 391, endPoint y: 570, distance: 321.0
click at [392, 570] on div "Email [EMAIL_ADDRESS][DOMAIN_NAME] Email ainda não enviado.." at bounding box center [633, 559] width 776 height 71
click at [879, 626] on input "Salvar" at bounding box center [878, 620] width 66 height 32
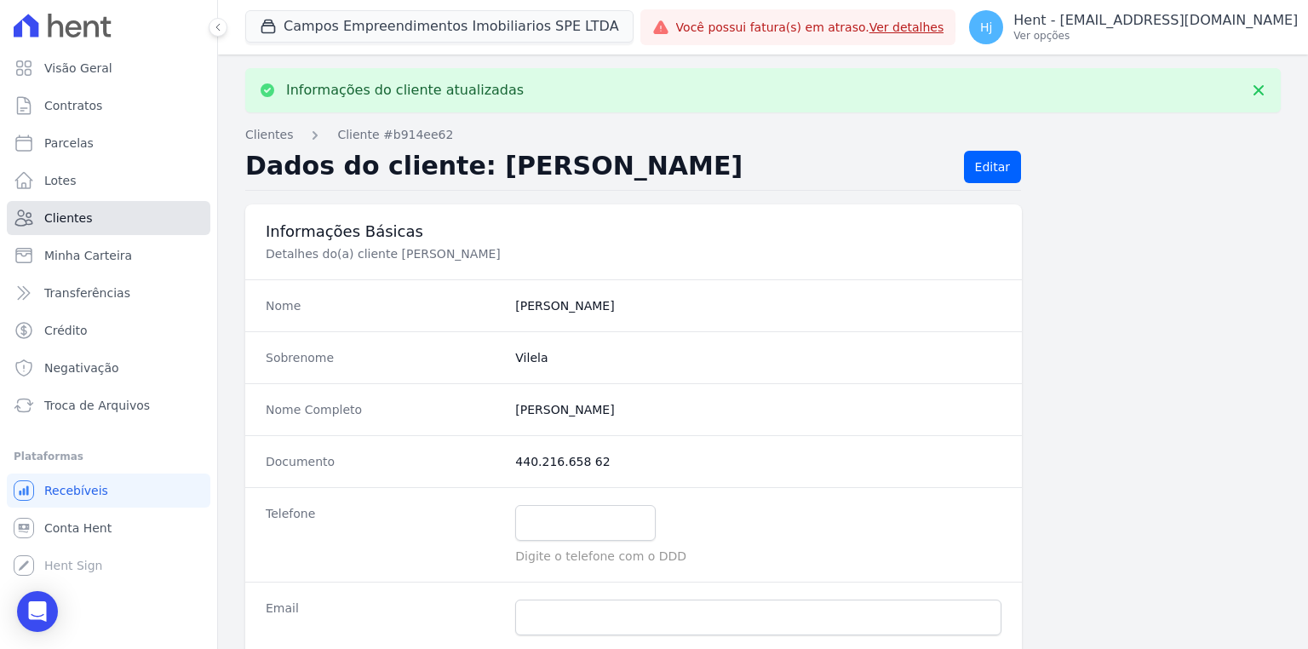
click at [72, 215] on span "Clientes" at bounding box center [68, 217] width 48 height 17
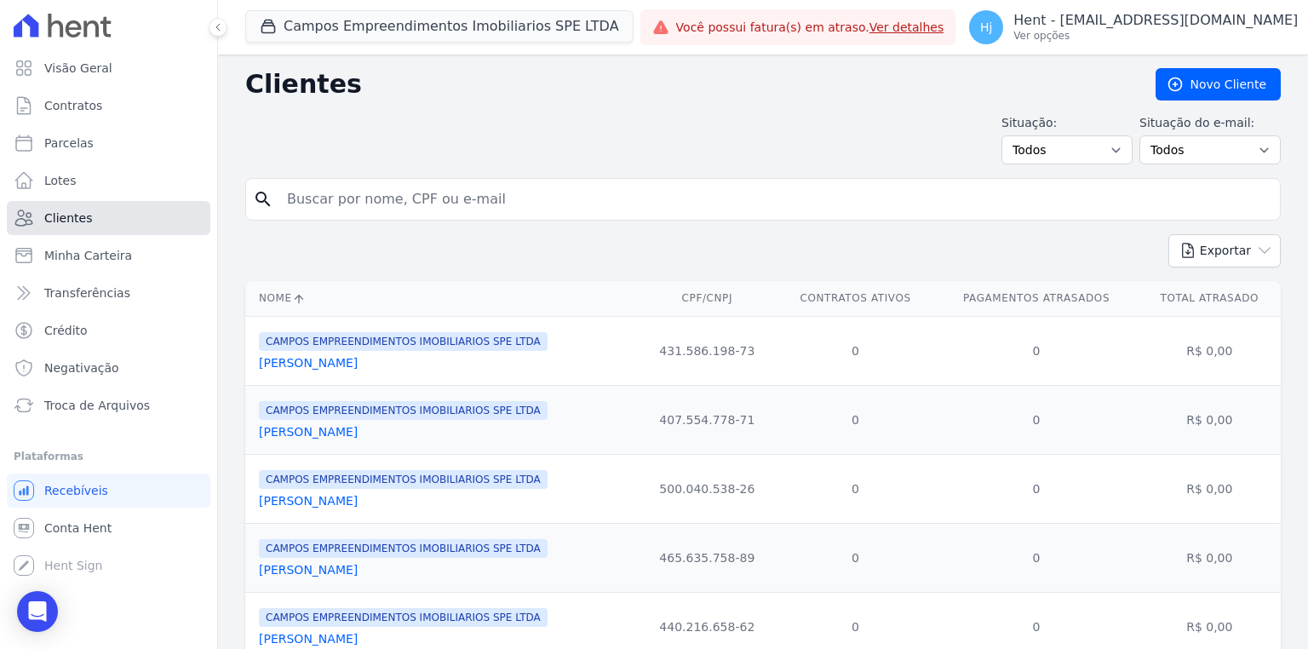
click at [51, 220] on span "Clientes" at bounding box center [68, 217] width 48 height 17
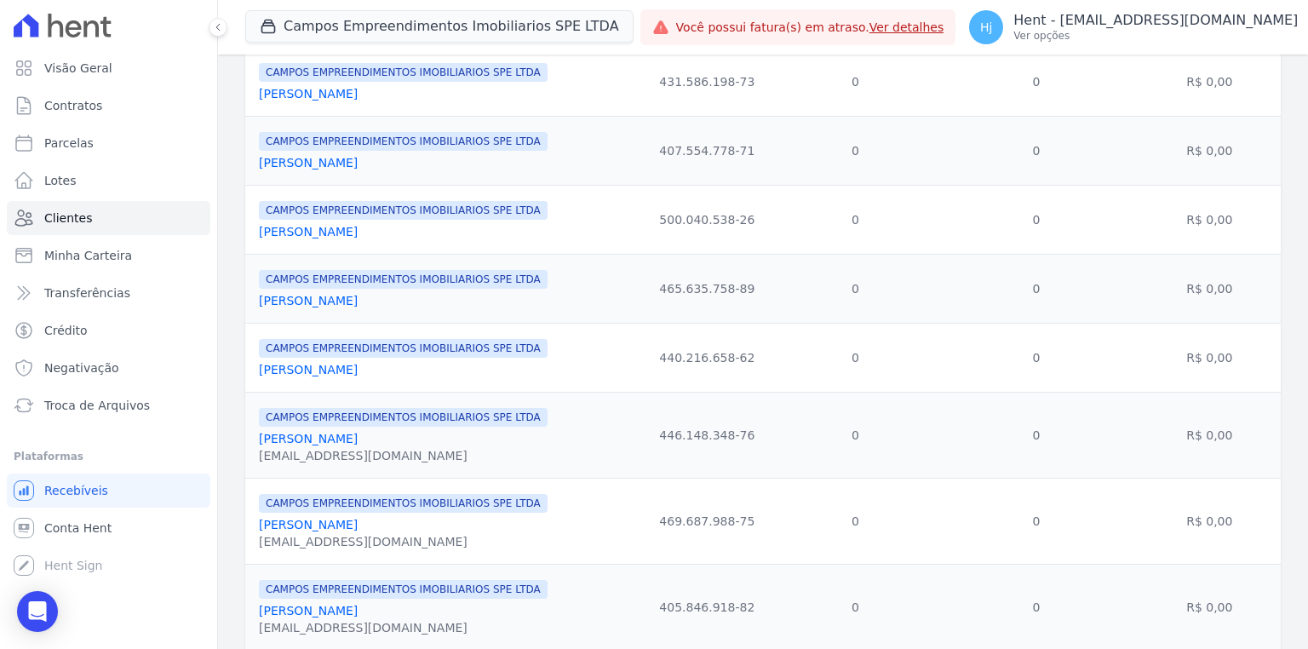
scroll to position [272, 0]
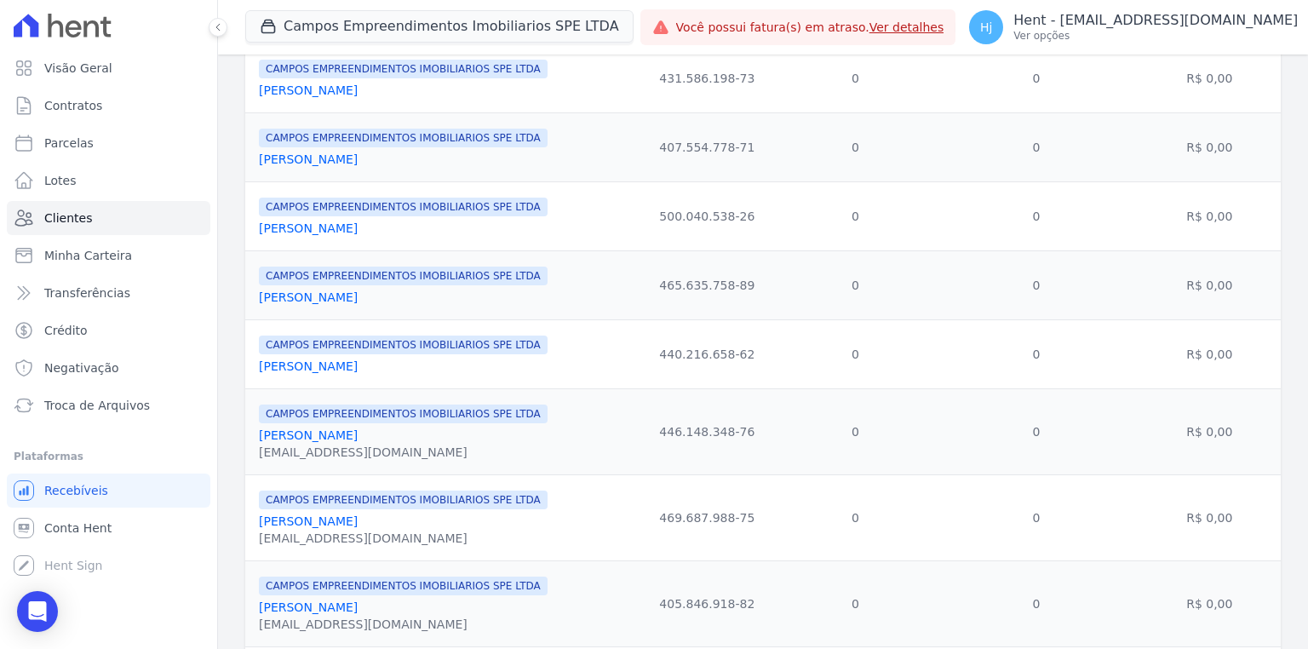
click at [358, 442] on link "[PERSON_NAME]" at bounding box center [308, 435] width 99 height 14
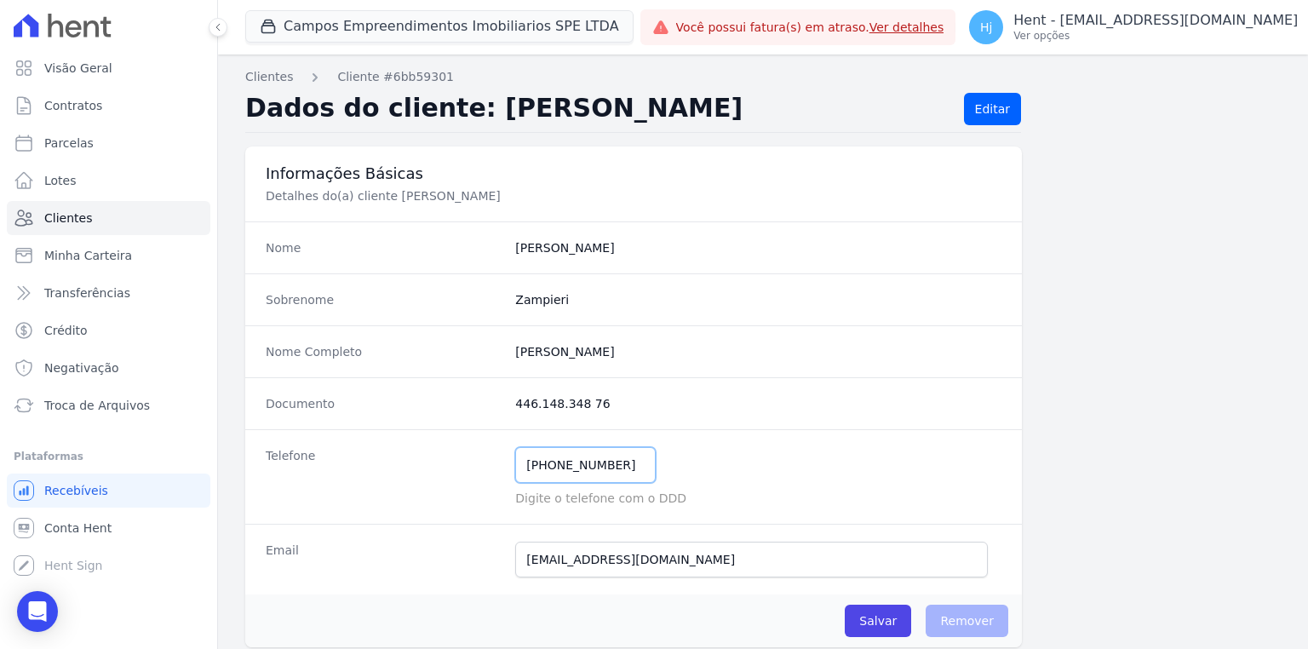
drag, startPoint x: 613, startPoint y: 470, endPoint x: 461, endPoint y: 470, distance: 152.4
click at [461, 470] on div "Telefone [PHONE_NUMBER] Mensagem de SMS ainda não enviada.. Mensagem de [PERSON…" at bounding box center [633, 476] width 776 height 94
drag, startPoint x: 706, startPoint y: 558, endPoint x: 397, endPoint y: 558, distance: 309.0
click at [393, 558] on div "Email Email ainda não enviado.." at bounding box center [633, 559] width 776 height 71
click at [868, 622] on input "Salvar" at bounding box center [878, 620] width 66 height 32
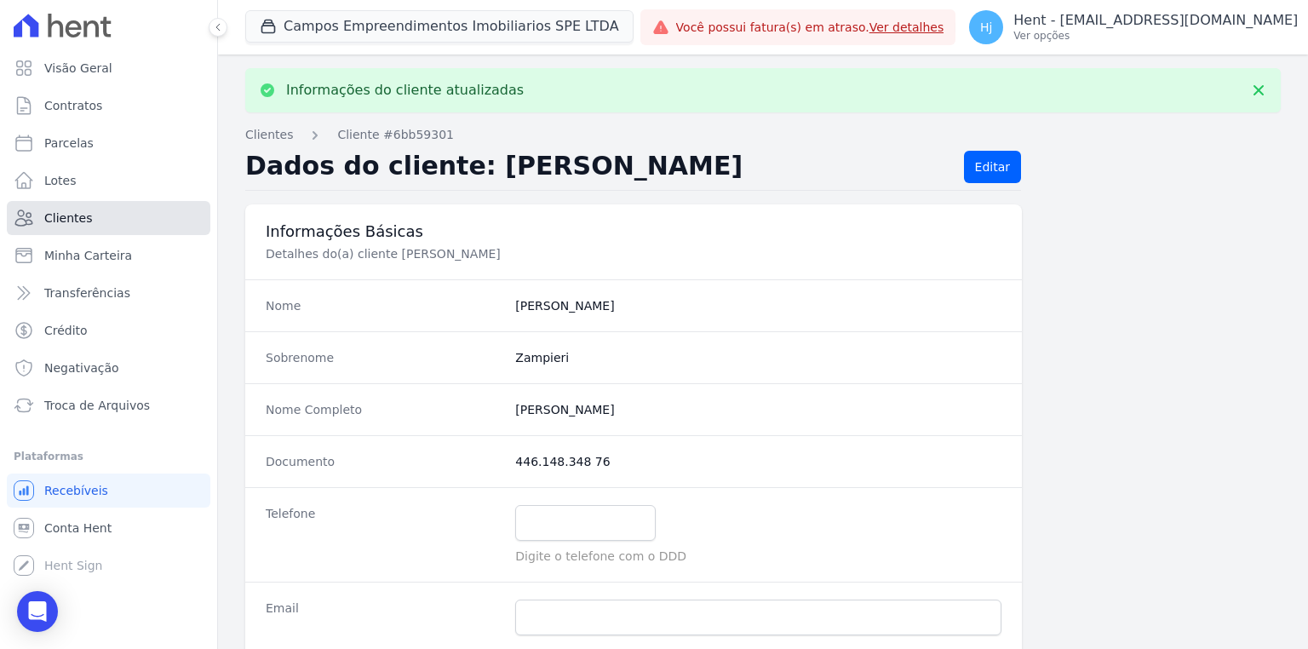
click at [51, 220] on span "Clientes" at bounding box center [68, 217] width 48 height 17
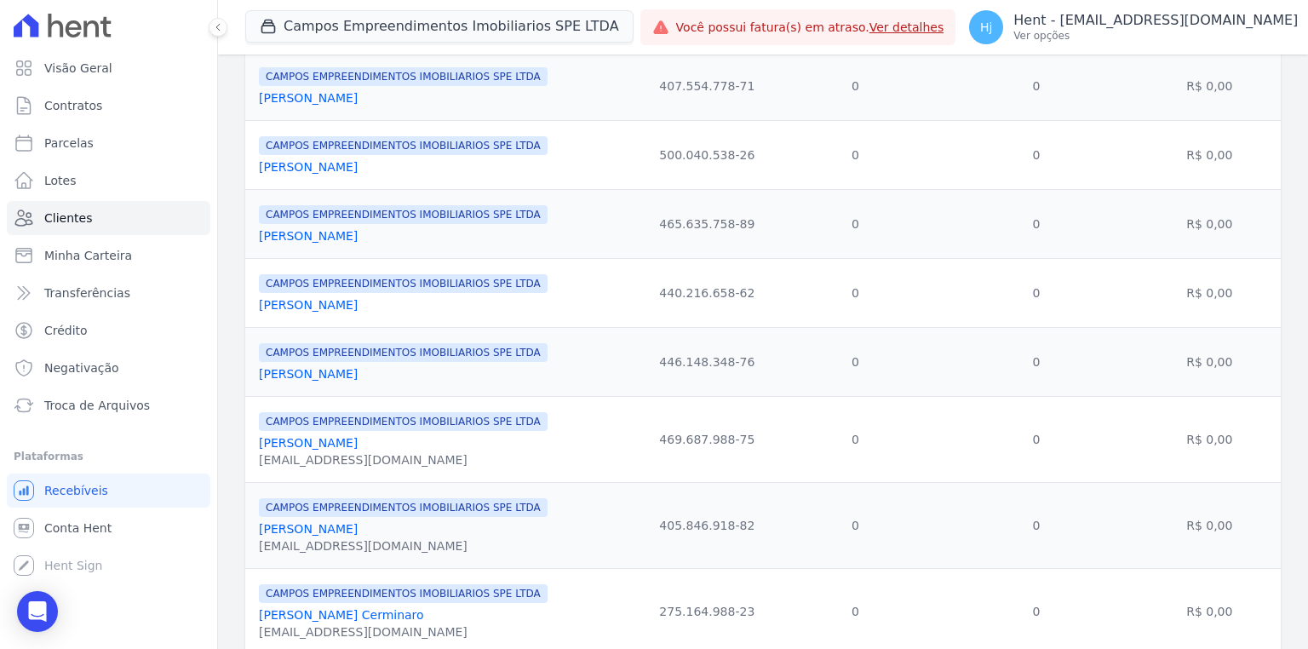
scroll to position [409, 0]
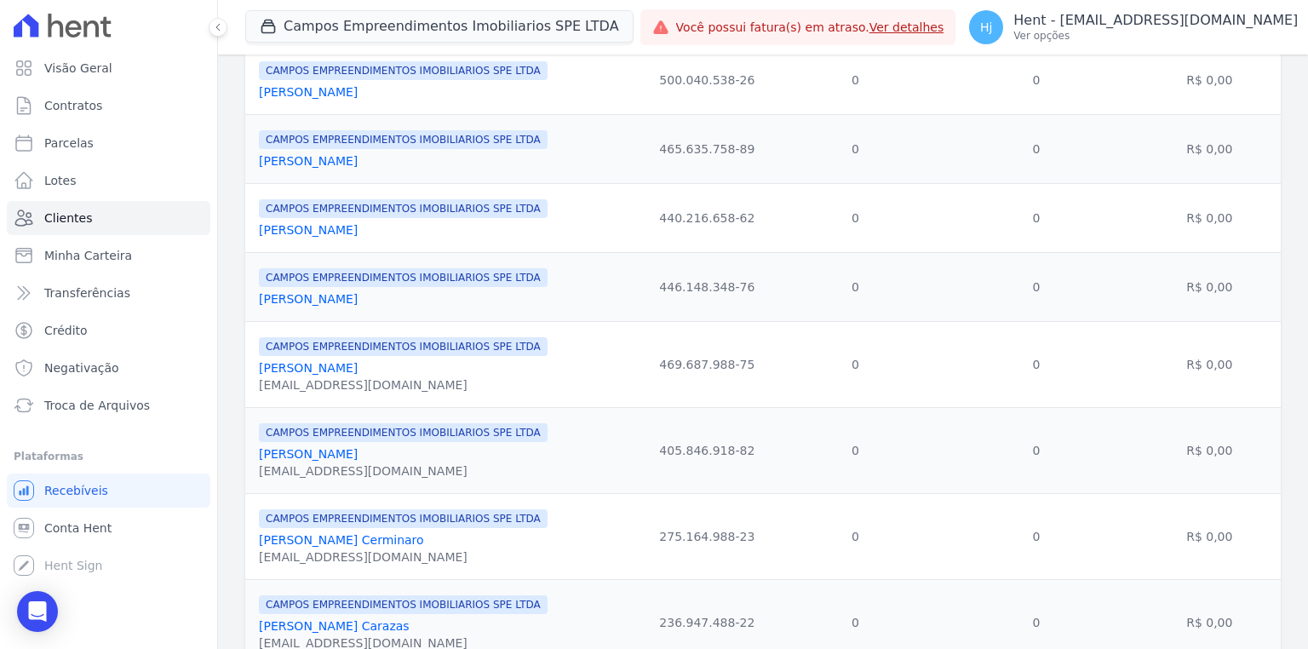
click at [302, 373] on link "[PERSON_NAME]" at bounding box center [308, 368] width 99 height 14
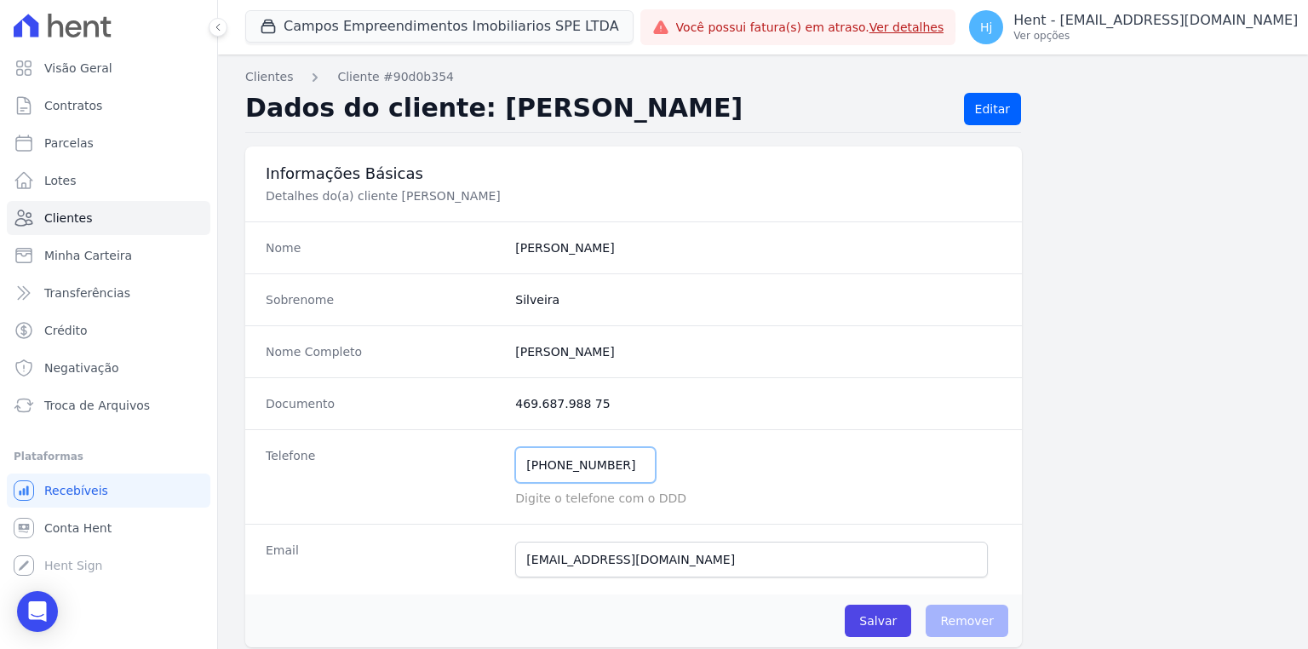
drag, startPoint x: 610, startPoint y: 463, endPoint x: 434, endPoint y: 458, distance: 175.4
click at [434, 458] on div "Telefone [PHONE_NUMBER] Mensagem de SMS ainda não enviada.. Mensagem de [PERSON…" at bounding box center [633, 476] width 776 height 94
drag, startPoint x: 516, startPoint y: 558, endPoint x: 467, endPoint y: 558, distance: 48.5
click at [467, 558] on div "Email [EMAIL_ADDRESS][DOMAIN_NAME] Email ainda não enviado.." at bounding box center [633, 559] width 776 height 71
click at [869, 619] on input "Salvar" at bounding box center [878, 620] width 66 height 32
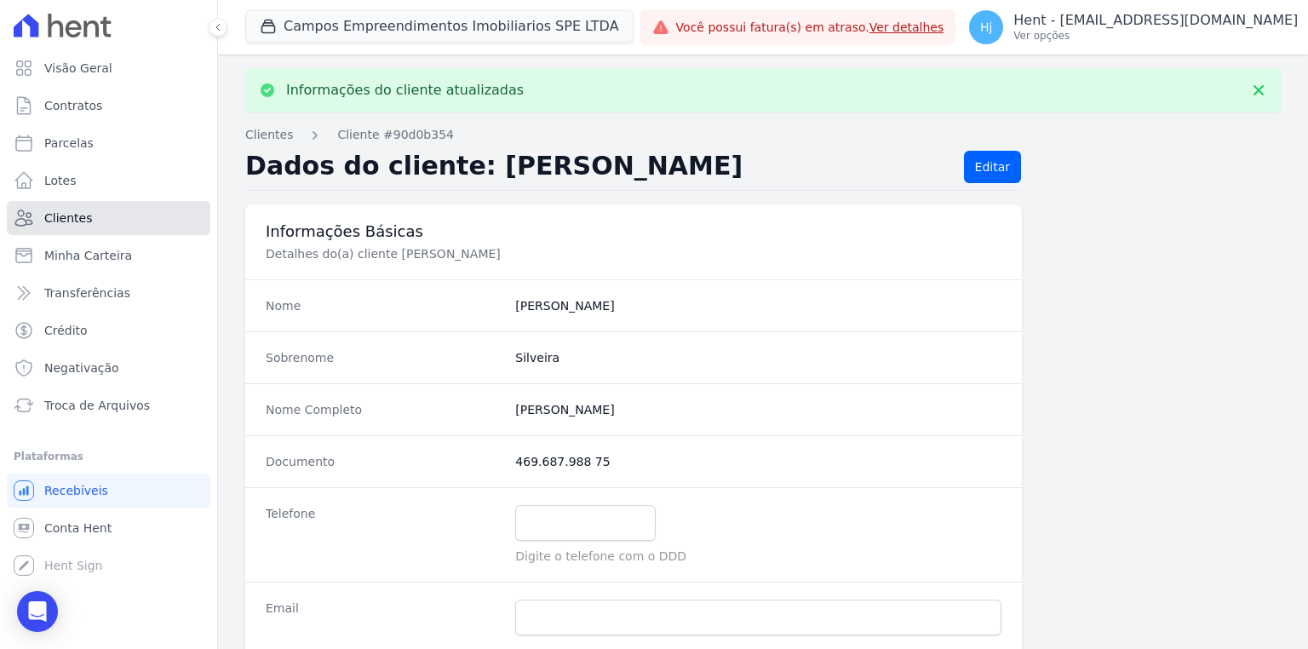
click at [99, 218] on link "Clientes" at bounding box center [108, 218] width 203 height 34
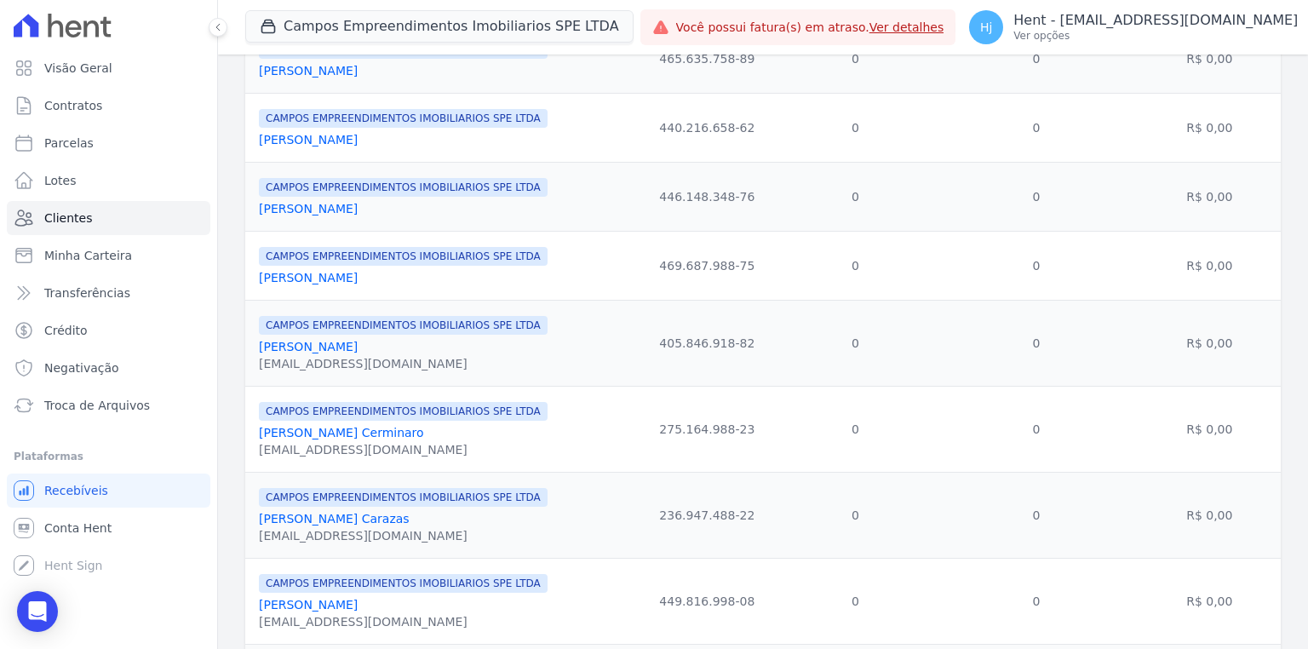
scroll to position [613, 0]
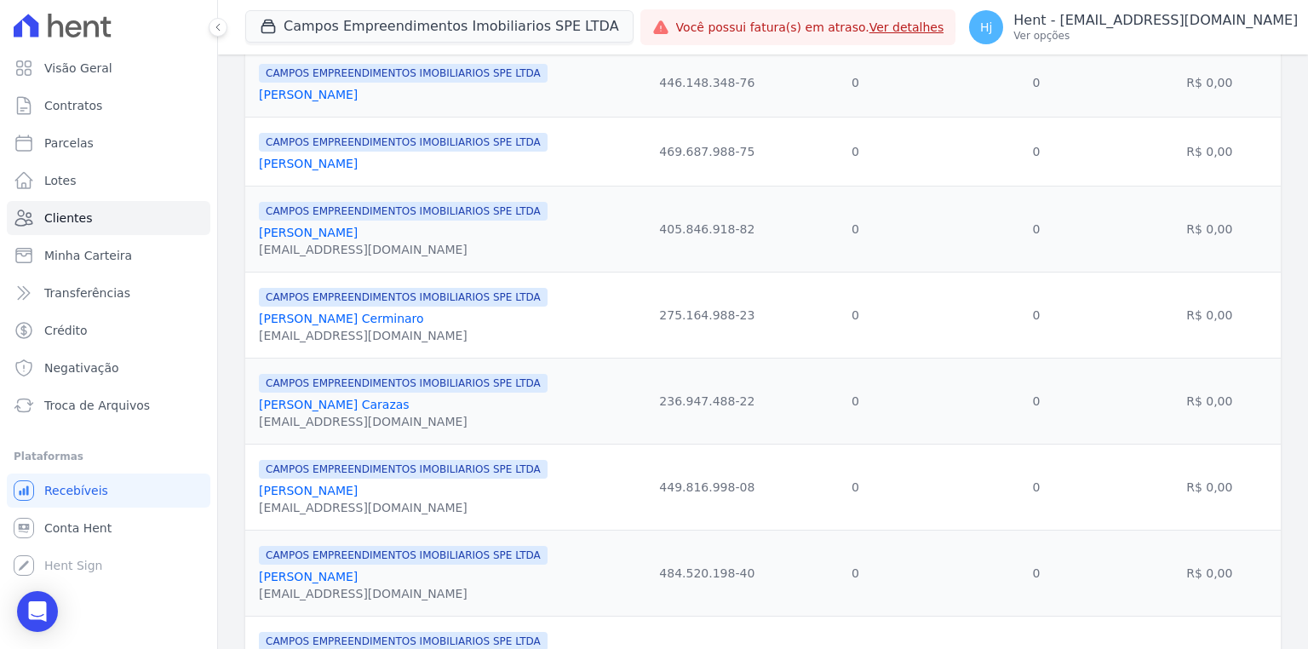
click at [358, 238] on link "[PERSON_NAME]" at bounding box center [308, 233] width 99 height 14
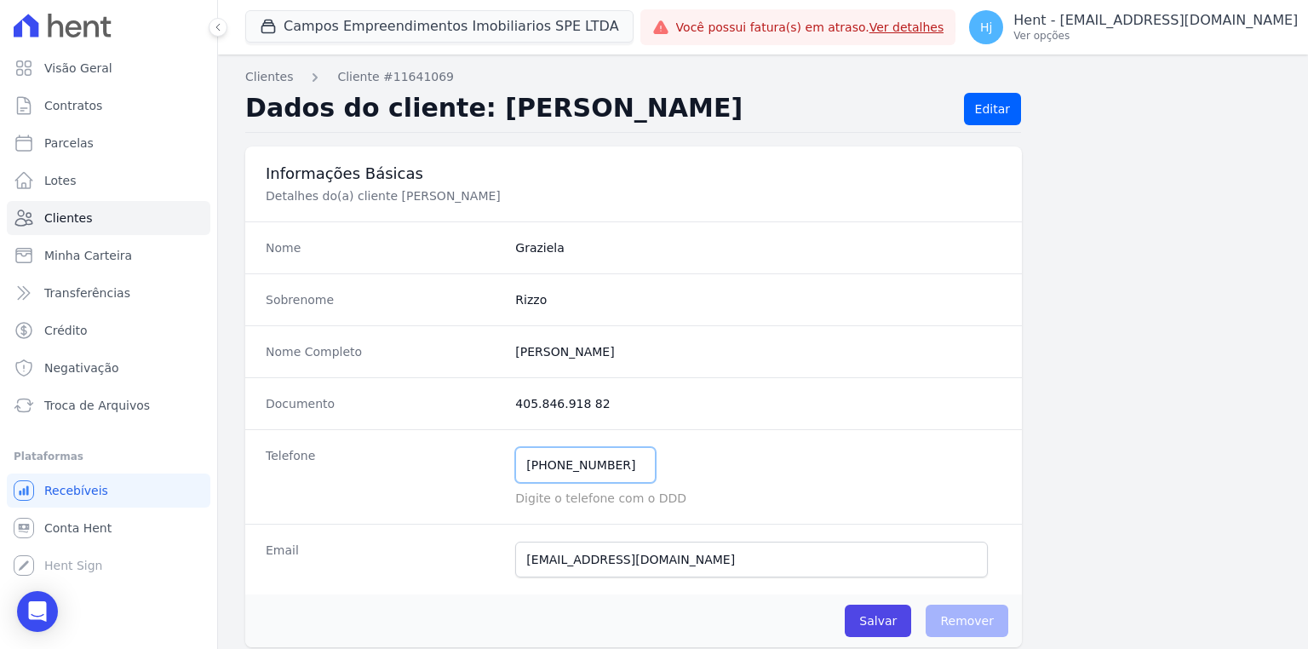
drag, startPoint x: 618, startPoint y: 467, endPoint x: 412, endPoint y: 463, distance: 206.1
click at [412, 463] on div "Telefone [PHONE_NUMBER] Mensagem de SMS ainda não enviada.. Mensagem de [PERSON…" at bounding box center [633, 476] width 776 height 94
drag, startPoint x: 657, startPoint y: 558, endPoint x: 460, endPoint y: 558, distance: 197.5
click at [460, 558] on div "Email [EMAIL_ADDRESS][DOMAIN_NAME] Email ainda não enviado.." at bounding box center [633, 559] width 776 height 71
click at [879, 616] on input "Salvar" at bounding box center [878, 620] width 66 height 32
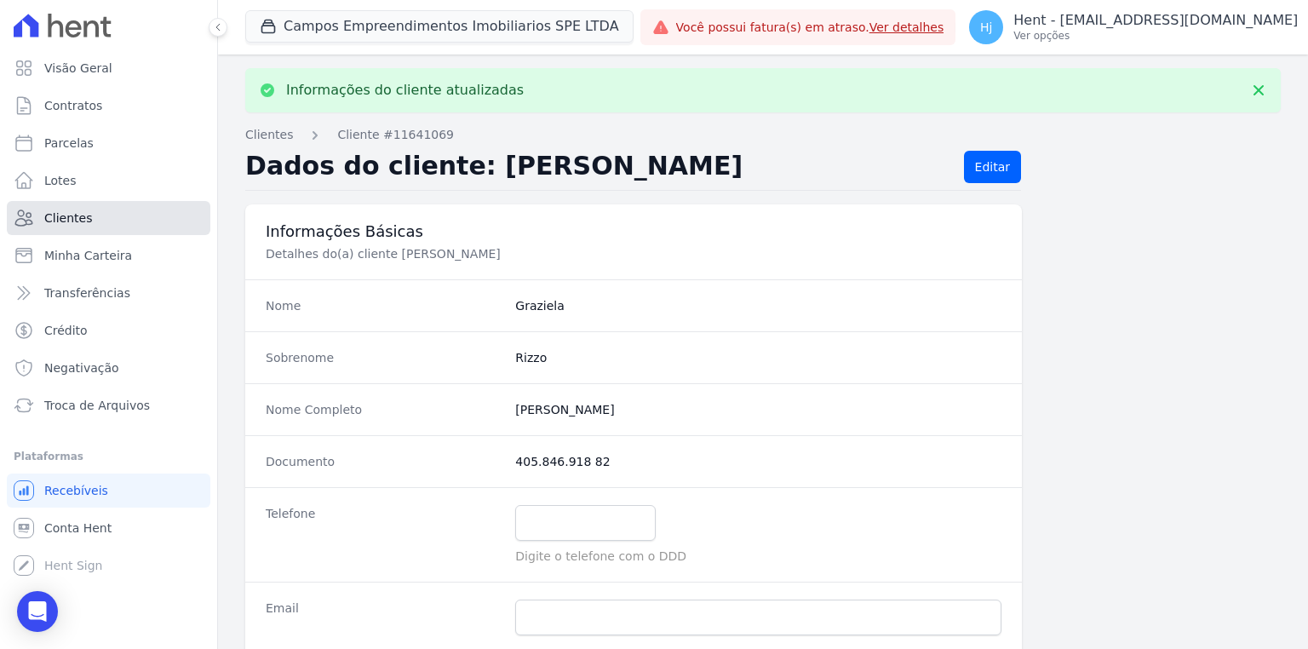
click at [61, 206] on link "Clientes" at bounding box center [108, 218] width 203 height 34
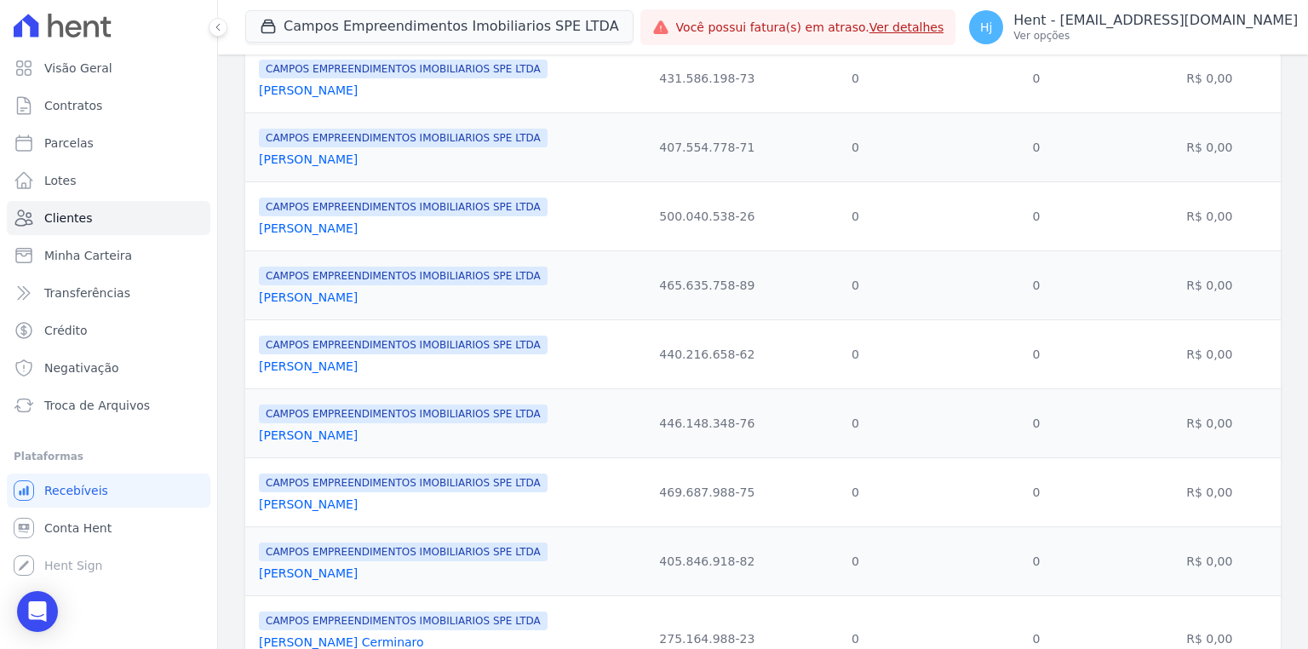
scroll to position [613, 0]
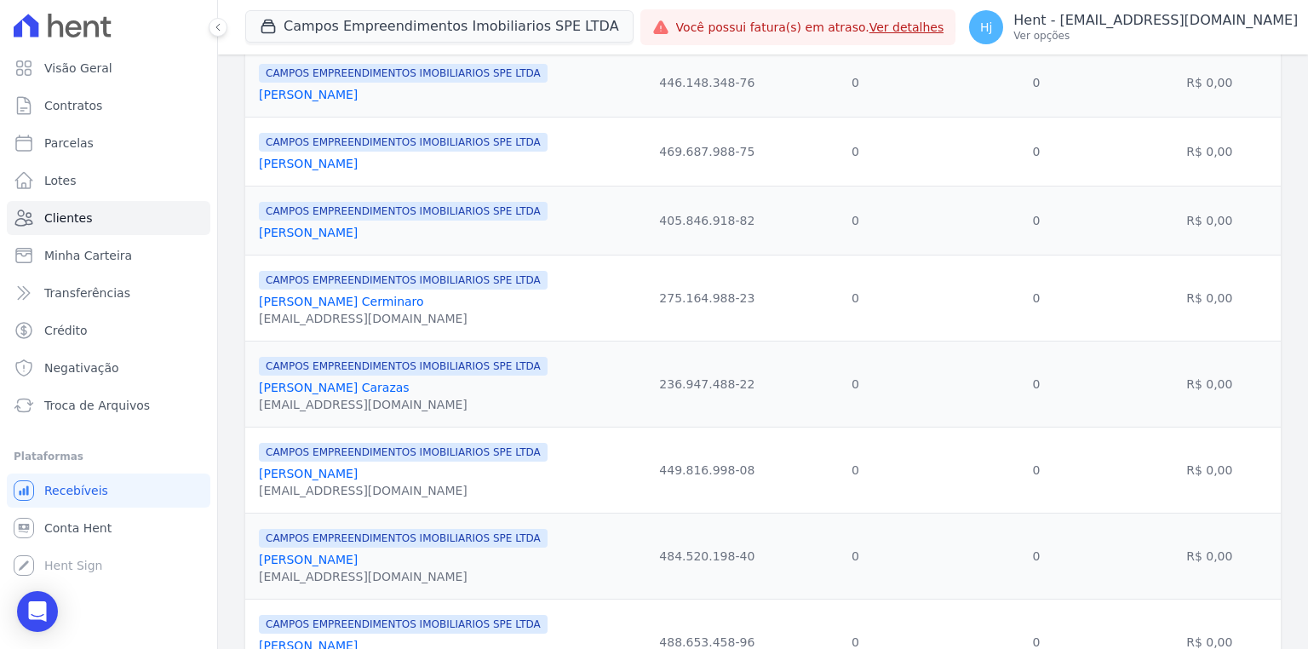
click at [306, 300] on link "[PERSON_NAME] Cerminaro" at bounding box center [341, 302] width 165 height 14
click at [350, 308] on link "[PERSON_NAME] Cerminaro" at bounding box center [341, 302] width 165 height 14
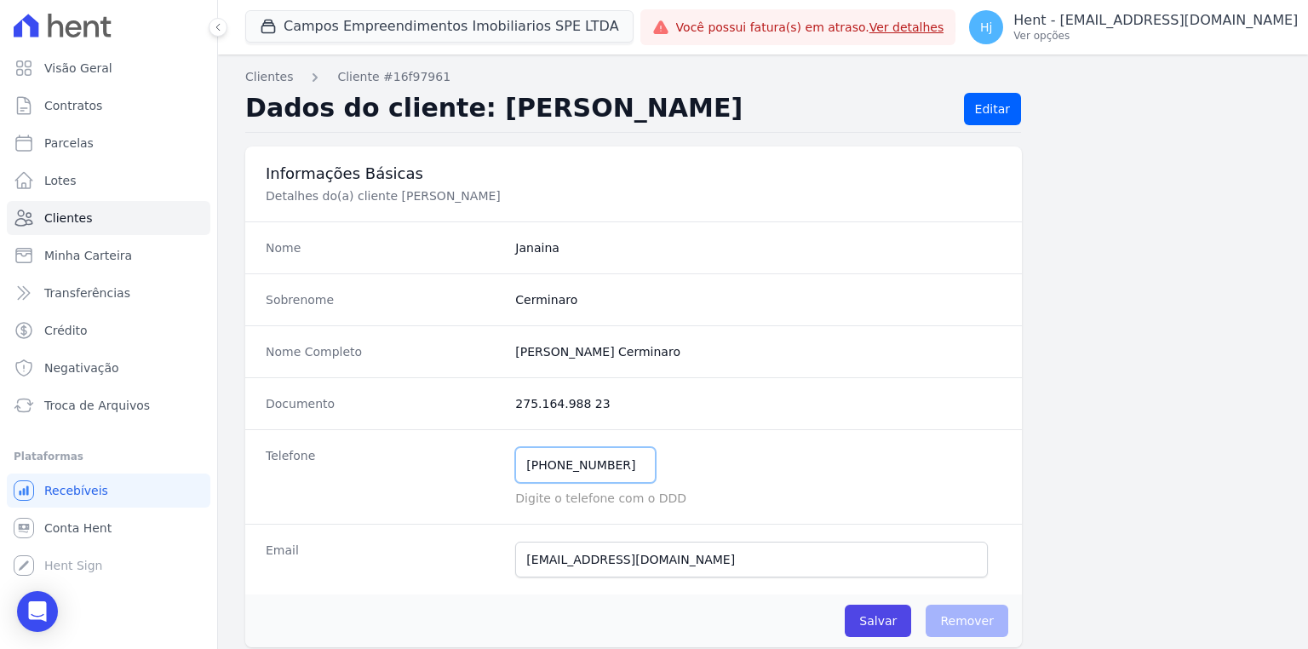
drag, startPoint x: 624, startPoint y: 473, endPoint x: 498, endPoint y: 473, distance: 126.0
click at [498, 473] on div "Telefone [PHONE_NUMBER] Mensagem de SMS ainda não enviada.. Mensagem de [PERSON…" at bounding box center [633, 476] width 776 height 94
drag, startPoint x: 461, startPoint y: 555, endPoint x: 353, endPoint y: 548, distance: 108.3
click at [353, 548] on div "Email [EMAIL_ADDRESS][DOMAIN_NAME] Email ainda não enviado.." at bounding box center [633, 559] width 776 height 71
drag, startPoint x: 888, startPoint y: 622, endPoint x: 873, endPoint y: 622, distance: 15.3
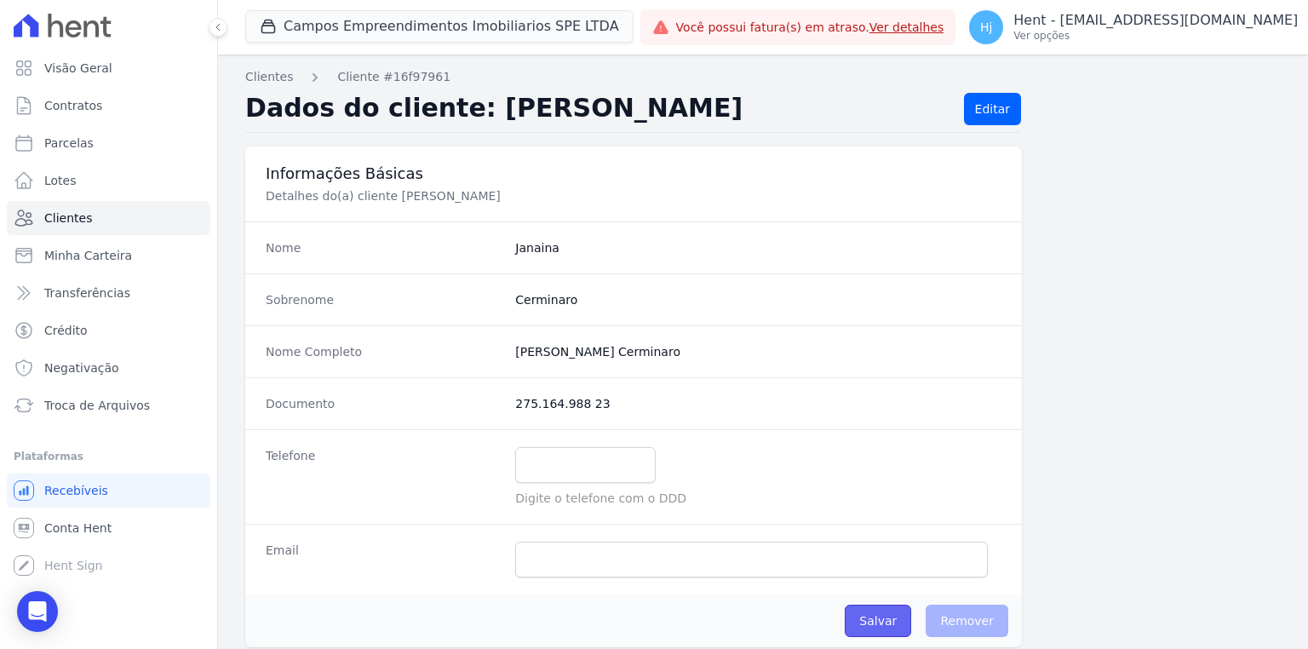
click at [888, 621] on input "Salvar" at bounding box center [878, 620] width 66 height 32
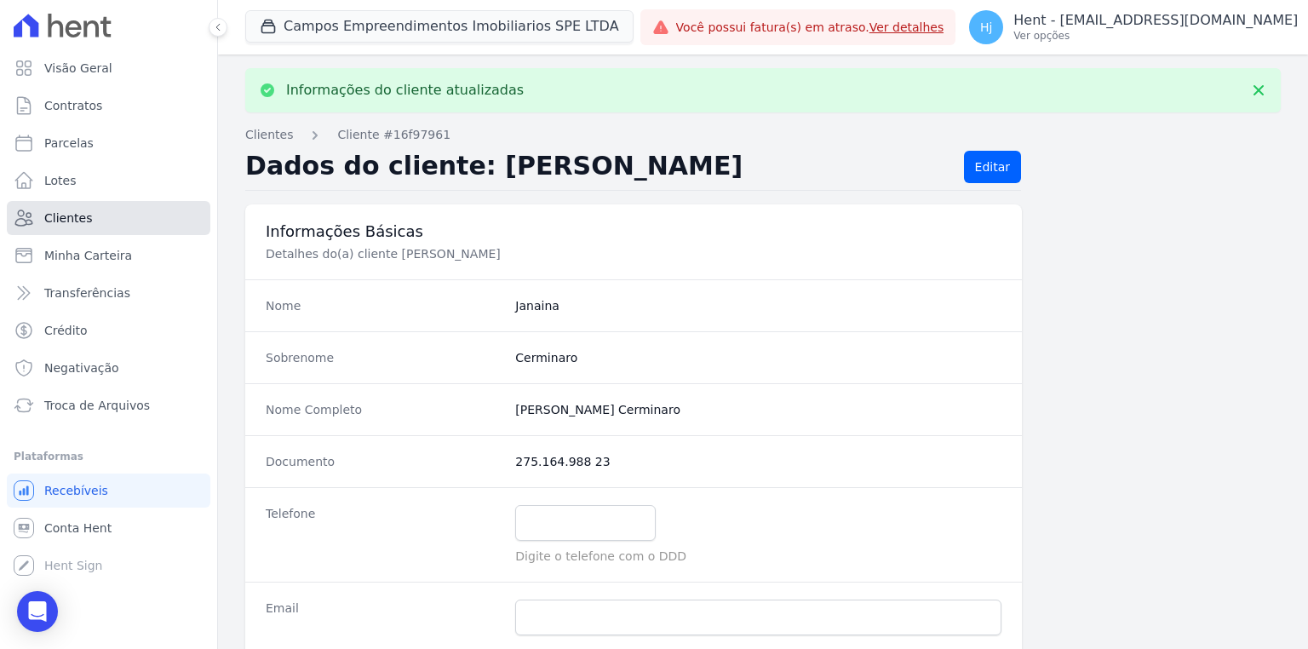
click at [58, 221] on span "Clientes" at bounding box center [68, 217] width 48 height 17
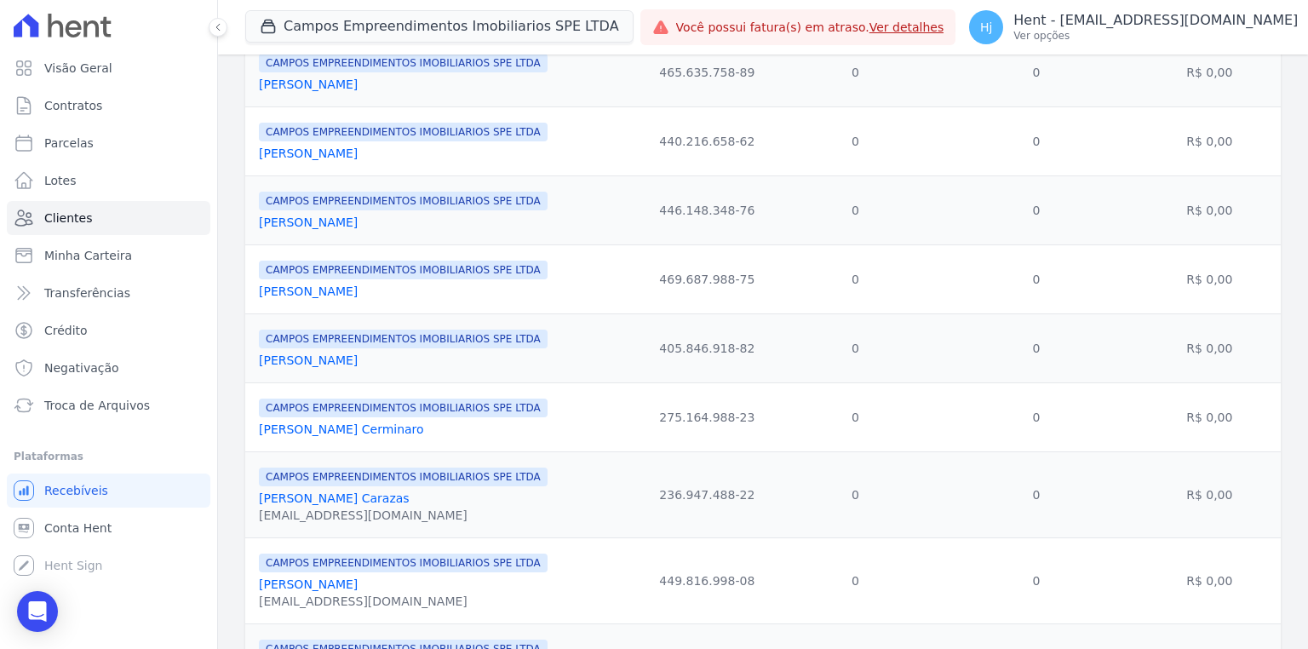
scroll to position [621, 0]
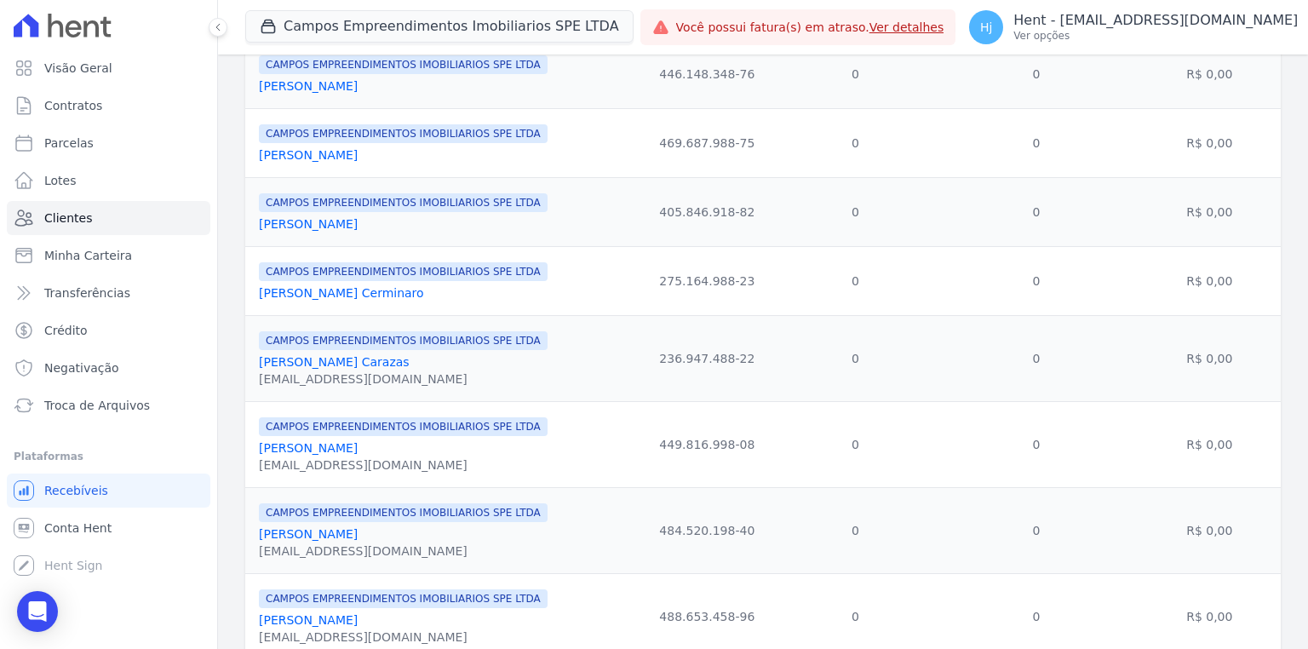
click at [356, 366] on link "[PERSON_NAME] Carazas" at bounding box center [334, 362] width 151 height 14
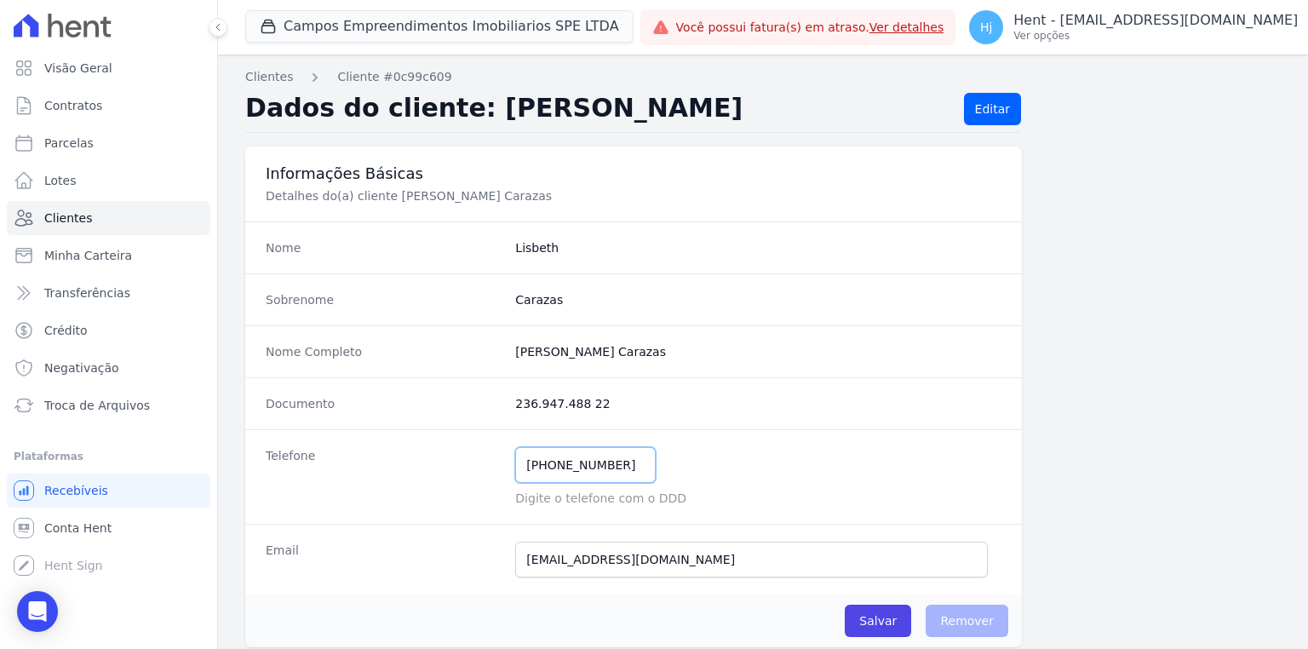
drag, startPoint x: 613, startPoint y: 467, endPoint x: 513, endPoint y: 513, distance: 109.7
click at [421, 467] on div "Telefone [PHONE_NUMBER] Mensagem de SMS ainda não enviada.. Mensagem de [PERSON…" at bounding box center [633, 476] width 776 height 94
drag, startPoint x: 690, startPoint y: 564, endPoint x: 421, endPoint y: 553, distance: 269.2
click at [412, 552] on div "Email [EMAIL_ADDRESS][DOMAIN_NAME] Email ainda não enviado.." at bounding box center [633, 559] width 776 height 71
click at [887, 618] on input "Salvar" at bounding box center [878, 620] width 66 height 32
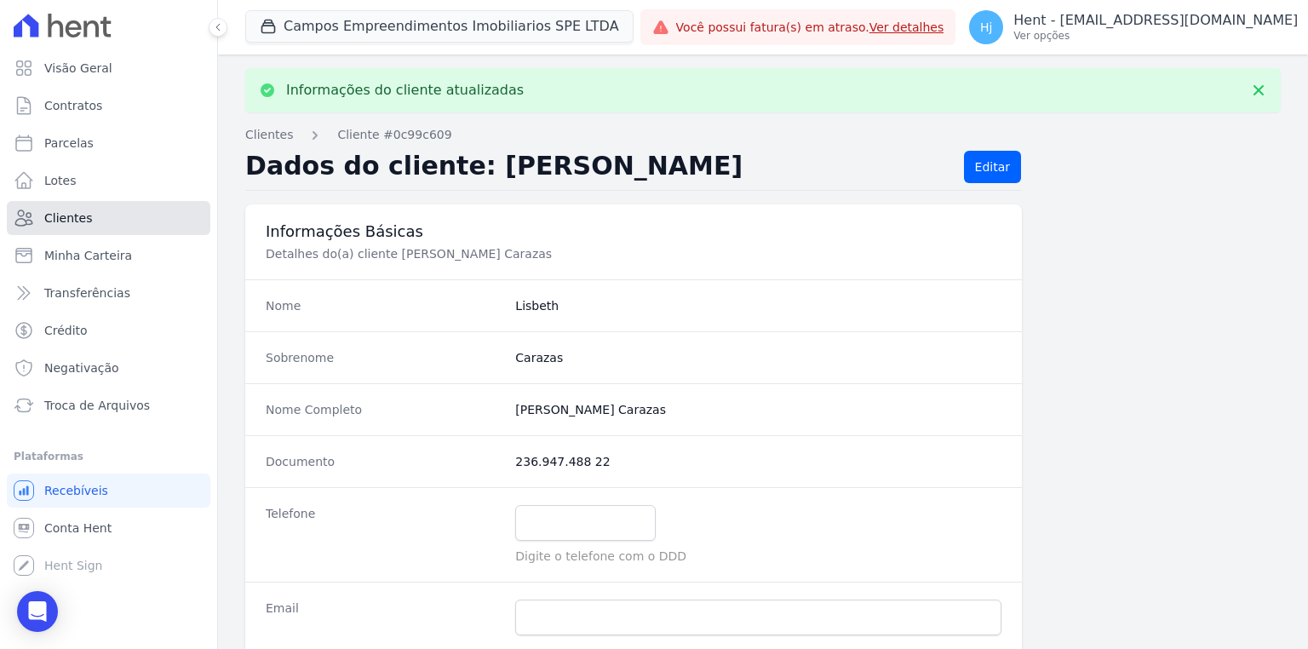
click at [75, 220] on span "Clientes" at bounding box center [68, 217] width 48 height 17
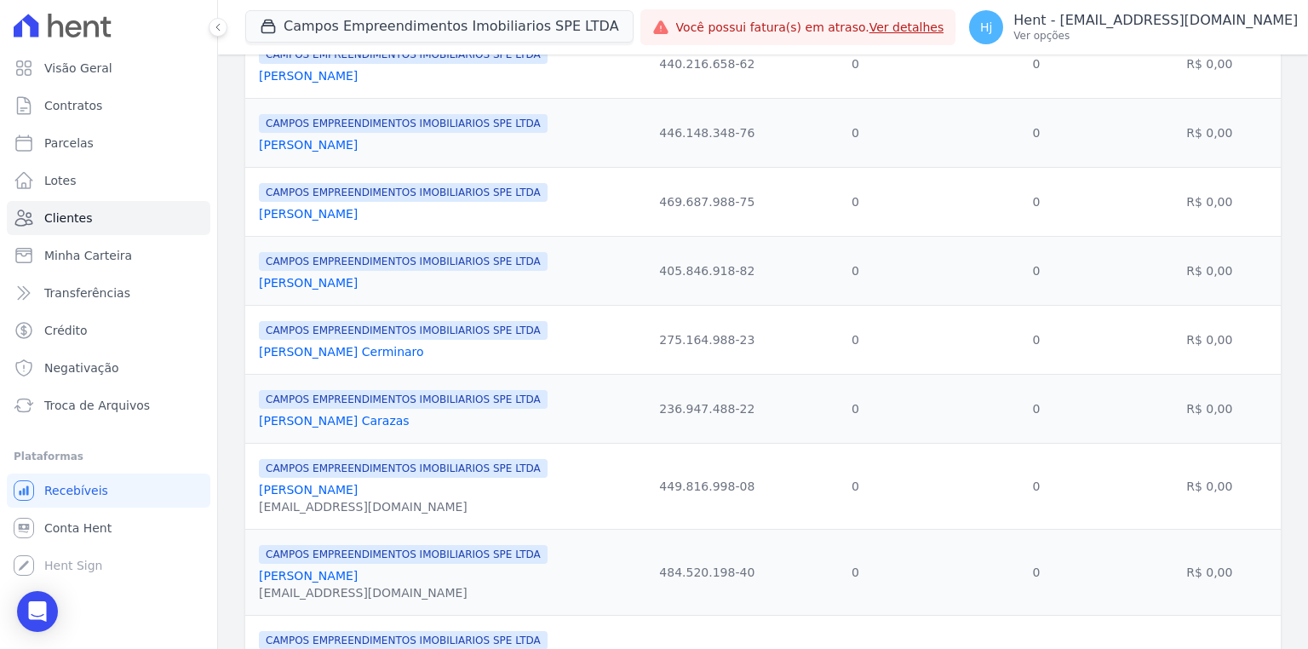
scroll to position [613, 0]
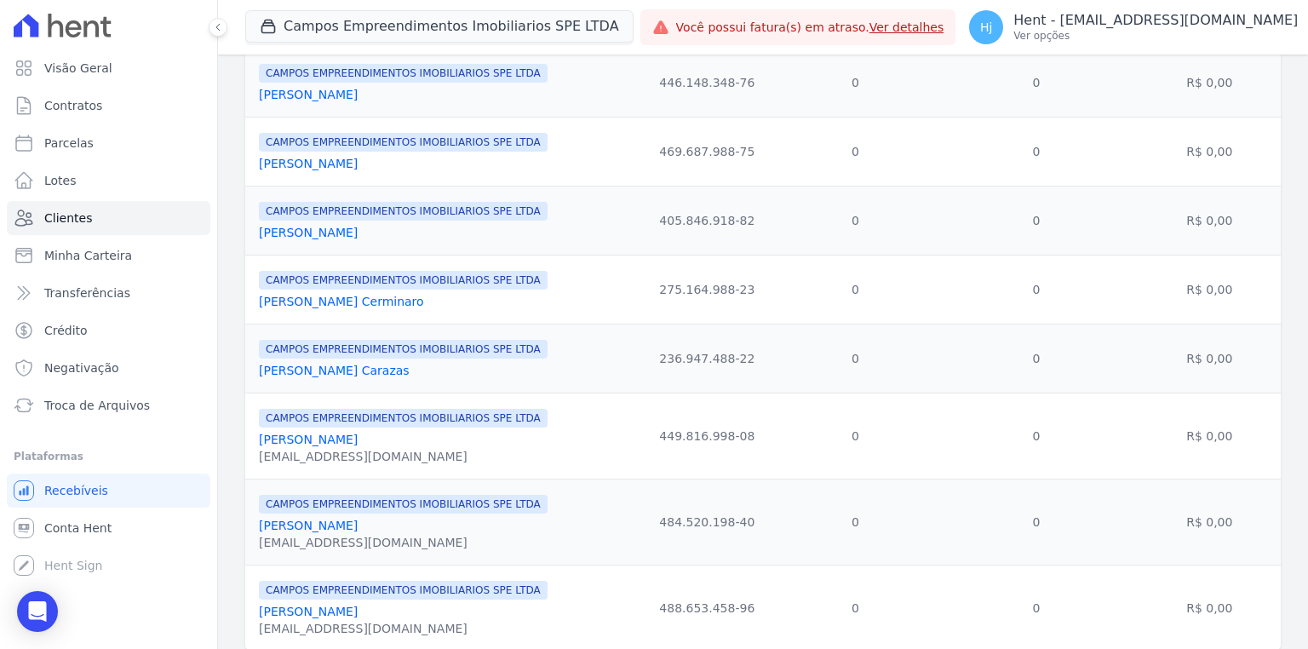
click at [347, 454] on div "[EMAIL_ADDRESS][DOMAIN_NAME]" at bounding box center [403, 456] width 289 height 17
click at [346, 446] on link "[PERSON_NAME]" at bounding box center [308, 439] width 99 height 14
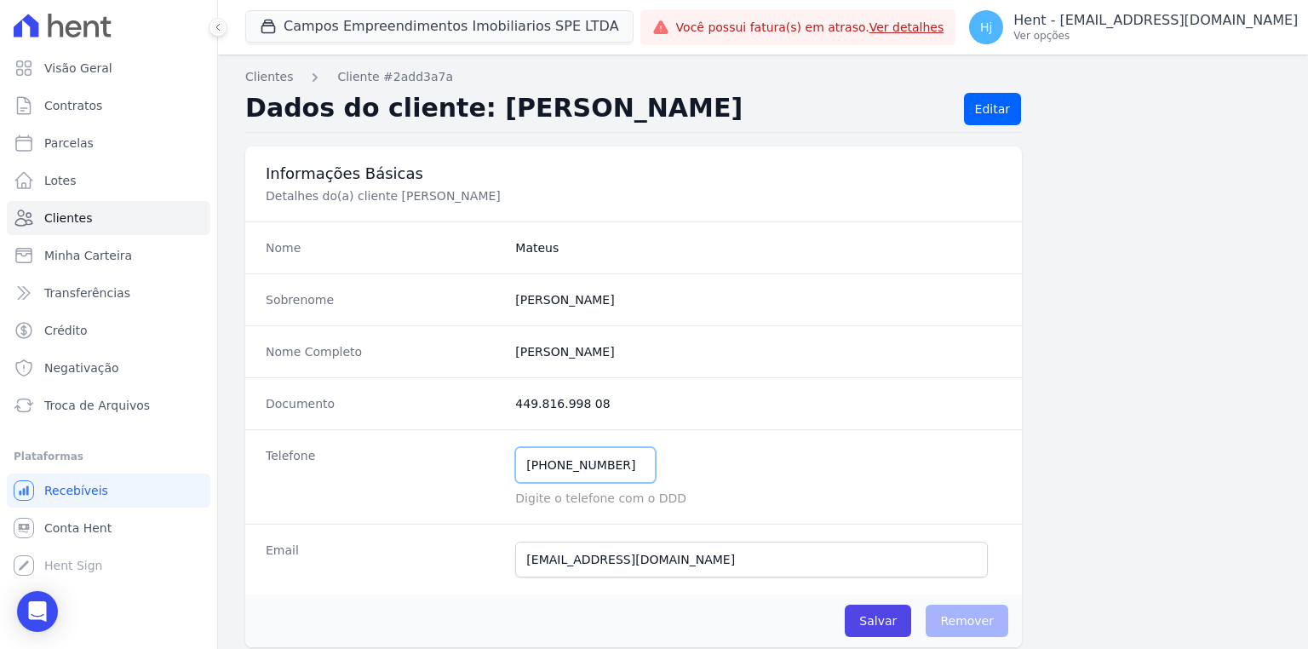
drag, startPoint x: 616, startPoint y: 468, endPoint x: 461, endPoint y: 467, distance: 155.0
click at [461, 467] on div "Telefone [PHONE_NUMBER] Mensagem de SMS ainda não enviada.. Mensagem de [PERSON…" at bounding box center [633, 476] width 776 height 94
drag, startPoint x: 723, startPoint y: 560, endPoint x: 480, endPoint y: 545, distance: 243.1
click at [480, 545] on div "Email Email ainda não enviado.." at bounding box center [633, 559] width 776 height 71
click at [878, 630] on input "Salvar" at bounding box center [878, 620] width 66 height 32
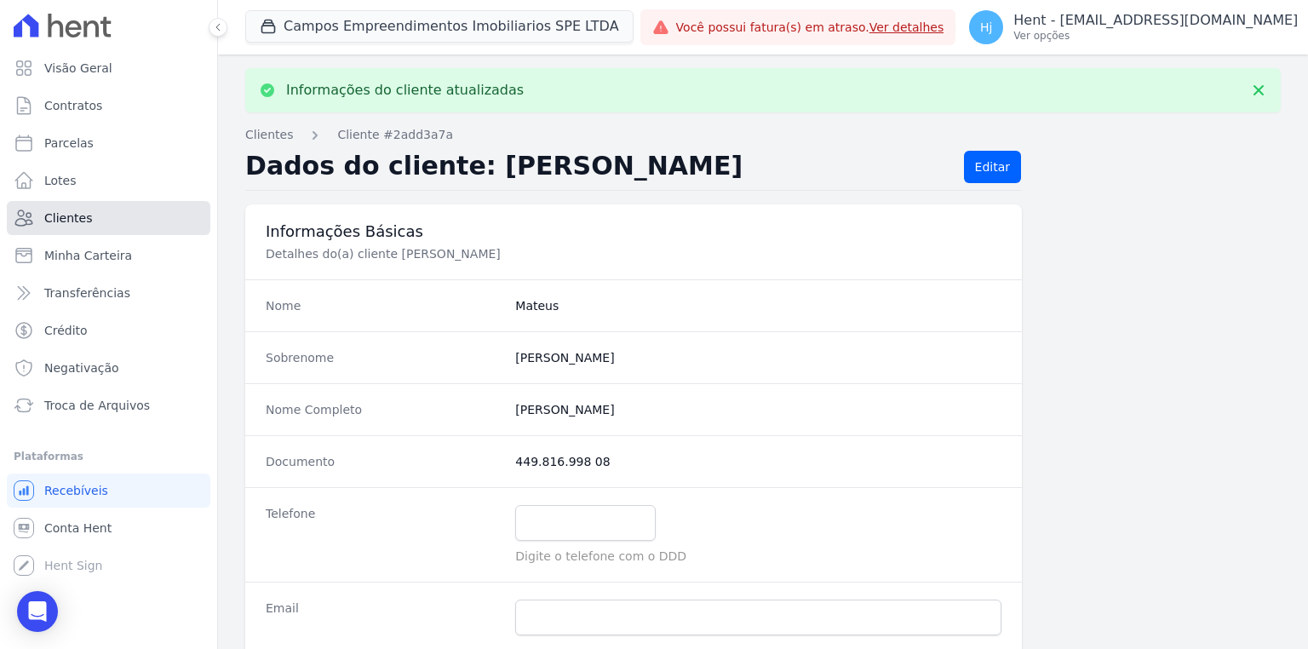
click at [78, 218] on span "Clientes" at bounding box center [68, 217] width 48 height 17
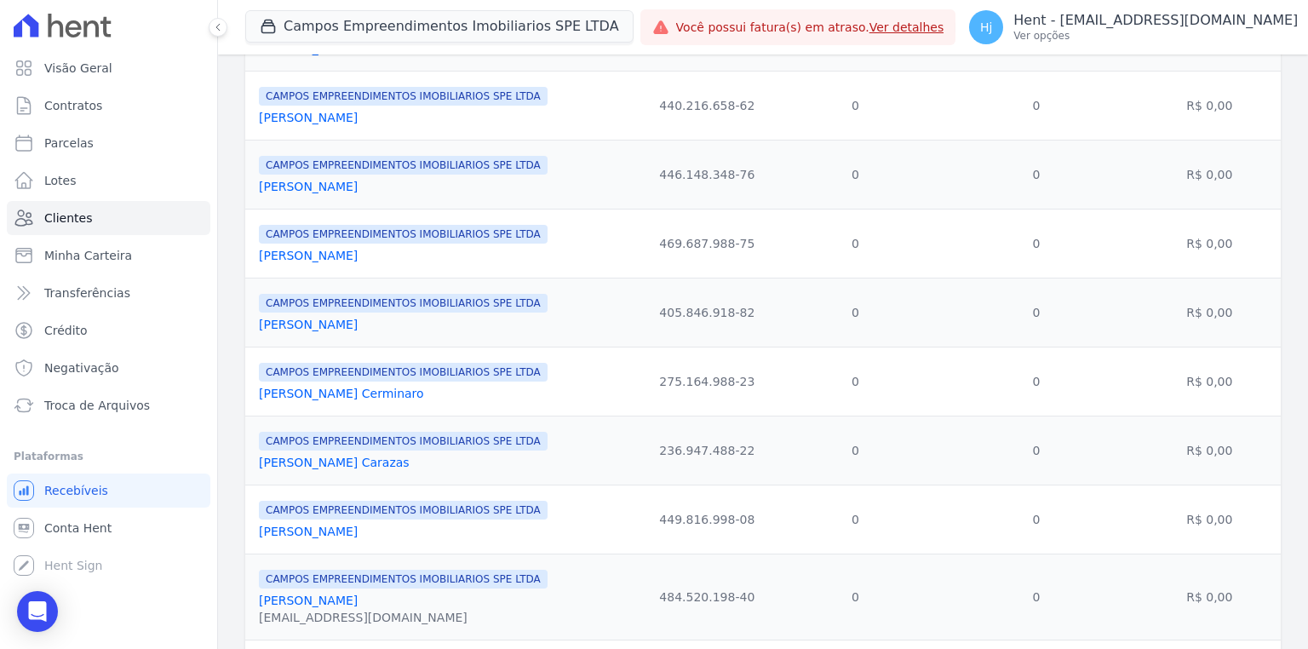
scroll to position [656, 0]
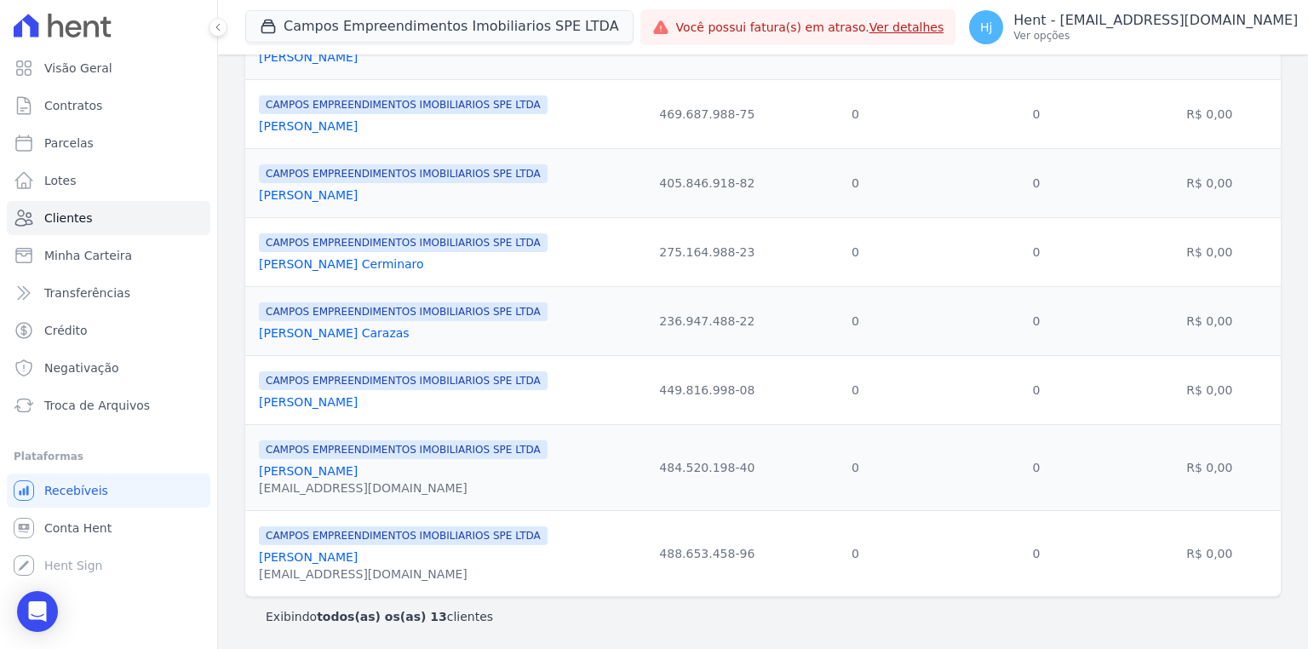
click at [276, 469] on link "[PERSON_NAME]" at bounding box center [308, 471] width 99 height 14
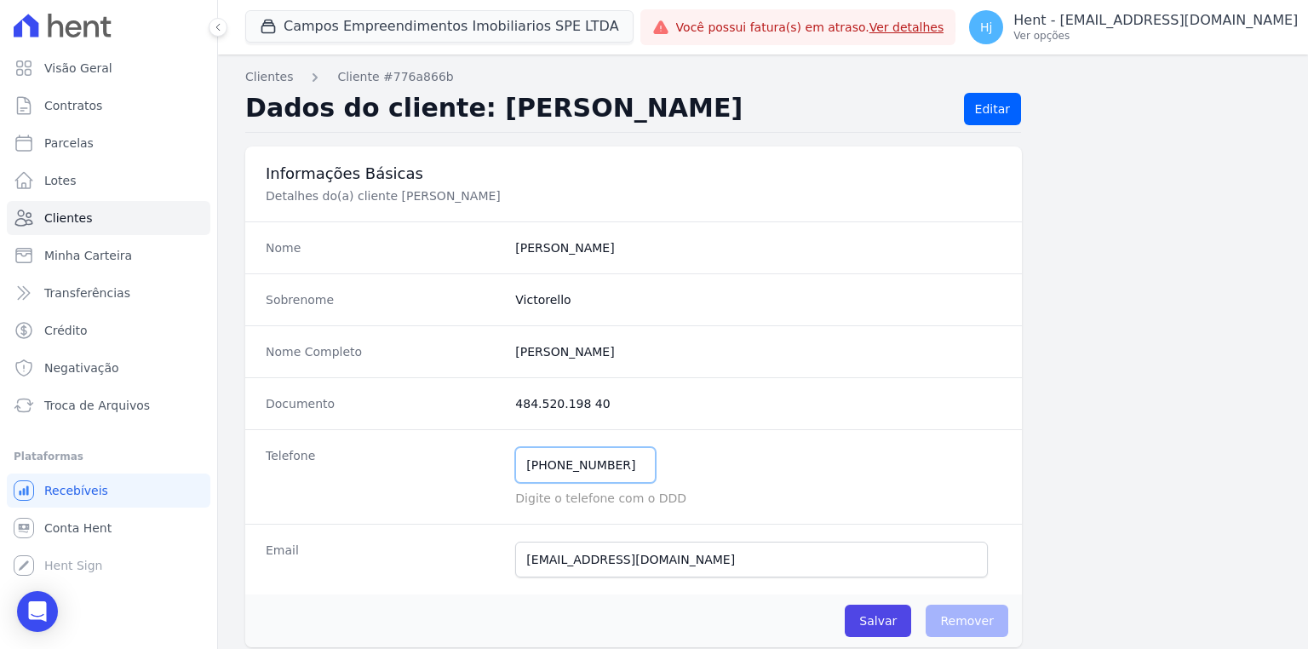
drag, startPoint x: 614, startPoint y: 471, endPoint x: 462, endPoint y: 472, distance: 151.5
click at [462, 472] on div "Telefone [PHONE_NUMBER] Mensagem de SMS ainda não enviada.. Mensagem de [PERSON…" at bounding box center [633, 476] width 776 height 94
drag, startPoint x: 708, startPoint y: 565, endPoint x: 430, endPoint y: 555, distance: 278.6
click at [430, 555] on div "Email [EMAIL_ADDRESS][DOMAIN_NAME] Email ainda não enviado.." at bounding box center [633, 559] width 776 height 71
click at [872, 624] on input "Salvar" at bounding box center [878, 620] width 66 height 32
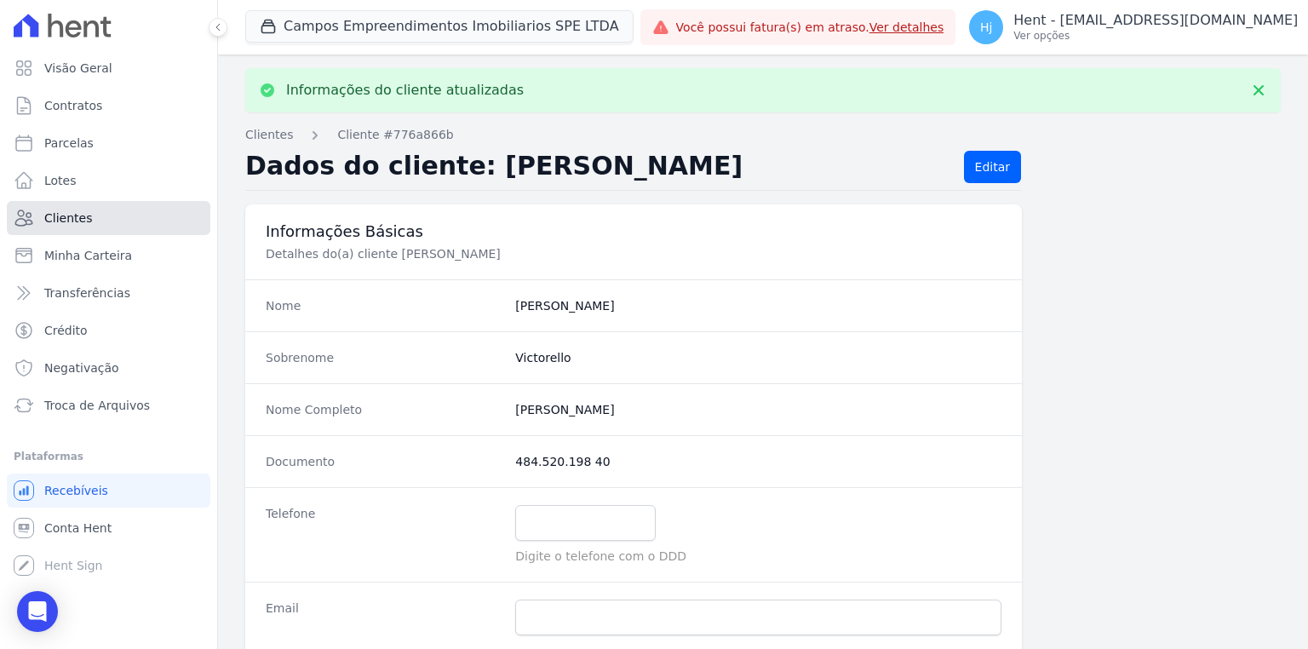
click at [89, 225] on link "Clientes" at bounding box center [108, 218] width 203 height 34
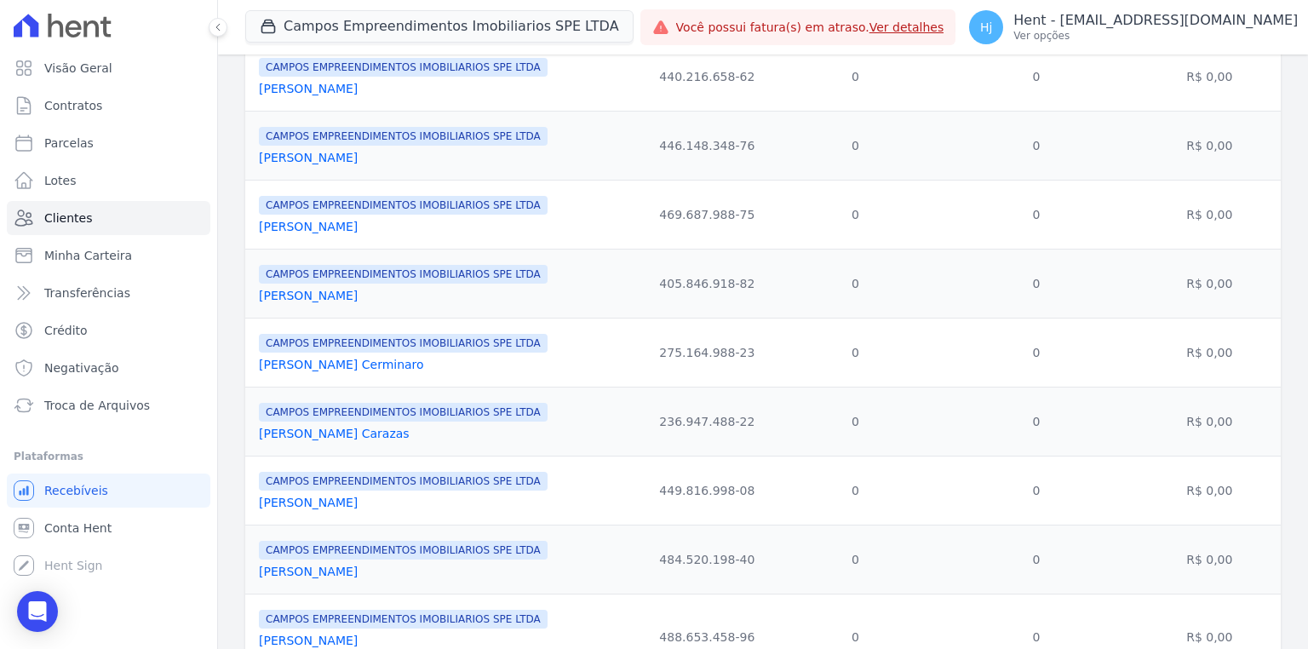
scroll to position [639, 0]
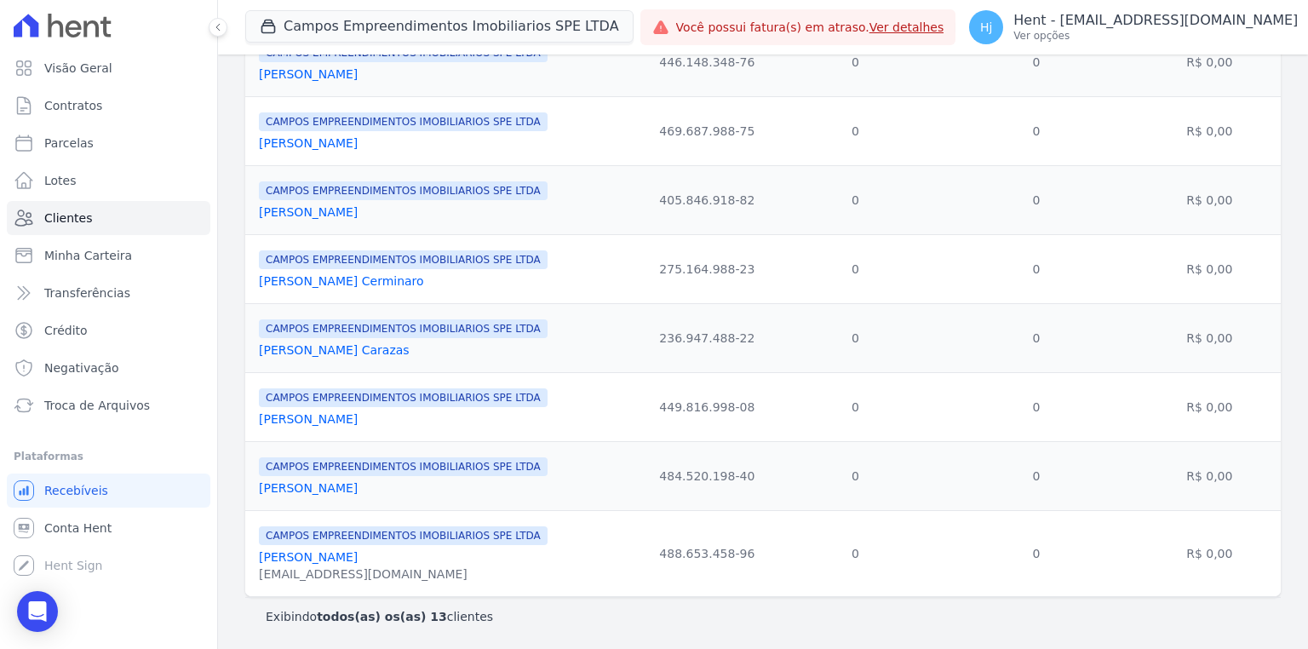
click at [325, 559] on link "[PERSON_NAME]" at bounding box center [308, 557] width 99 height 14
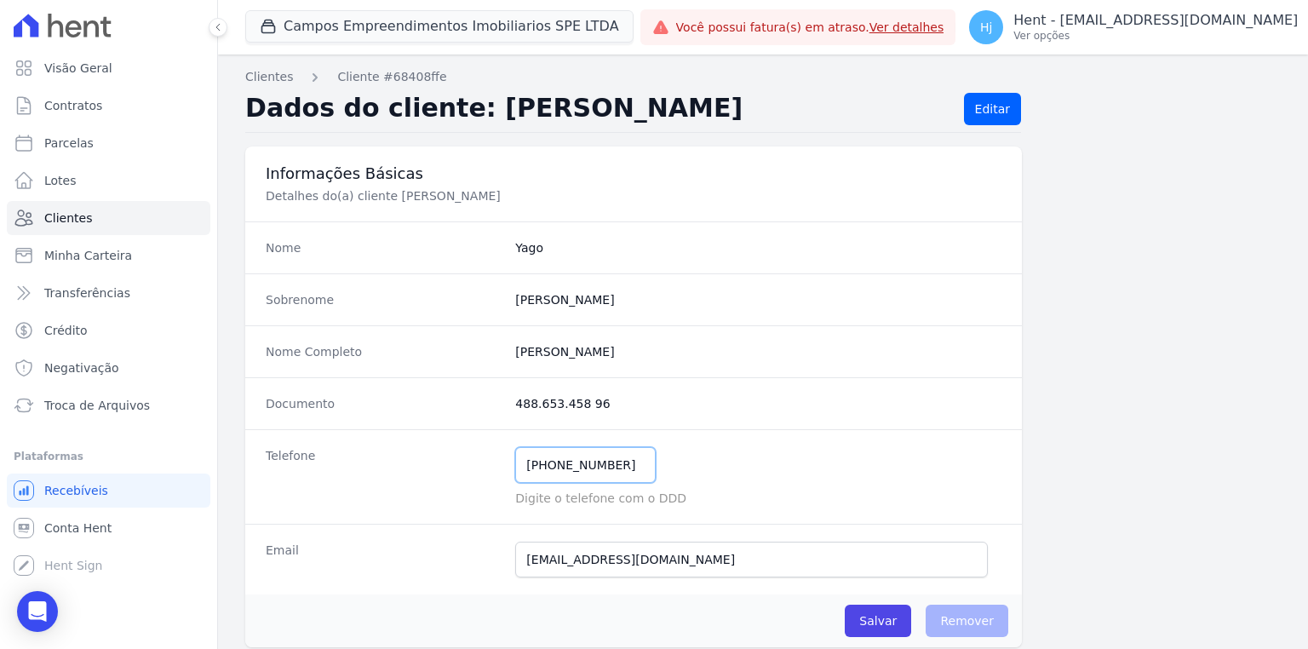
drag, startPoint x: 623, startPoint y: 472, endPoint x: 361, endPoint y: 478, distance: 262.3
click at [361, 468] on div "Telefone [PHONE_NUMBER] Mensagem de SMS ainda não enviada.. Mensagem de [PERSON…" at bounding box center [633, 476] width 776 height 94
drag, startPoint x: 731, startPoint y: 566, endPoint x: 415, endPoint y: 562, distance: 316.7
click at [415, 562] on div "Email [EMAIL_ADDRESS][DOMAIN_NAME] Email ainda não enviado.." at bounding box center [633, 559] width 776 height 71
click at [868, 621] on input "Salvar" at bounding box center [878, 620] width 66 height 32
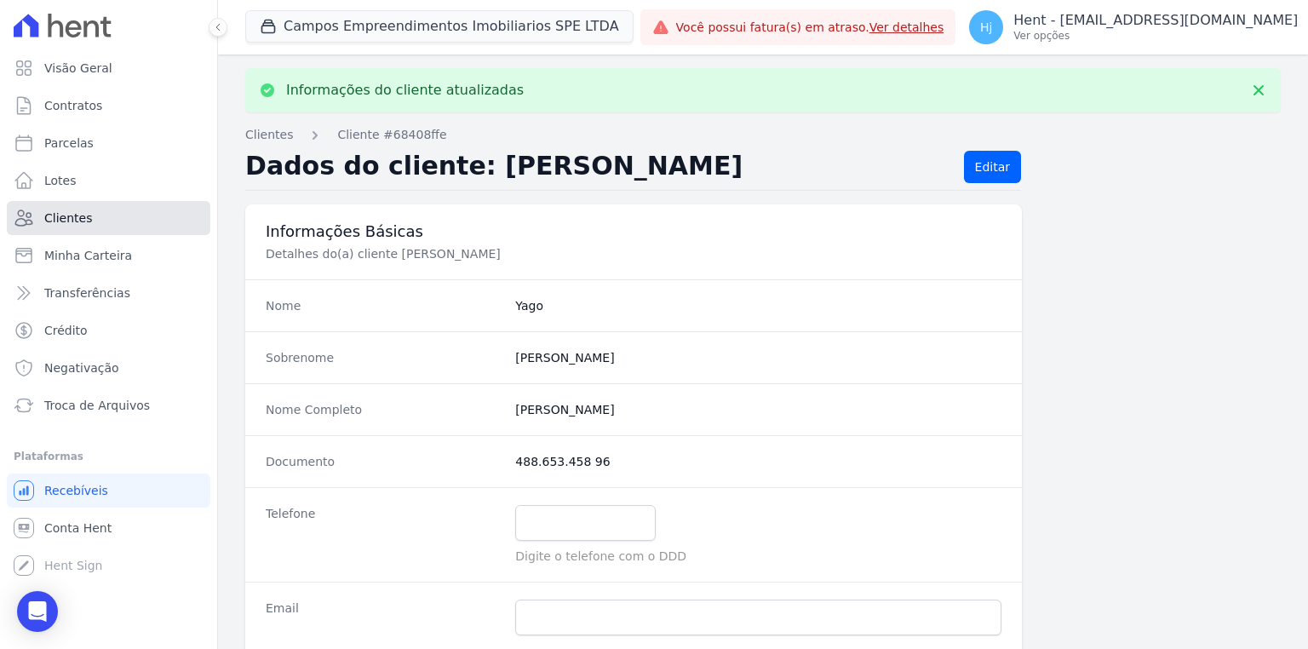
click at [90, 213] on link "Clientes" at bounding box center [108, 218] width 203 height 34
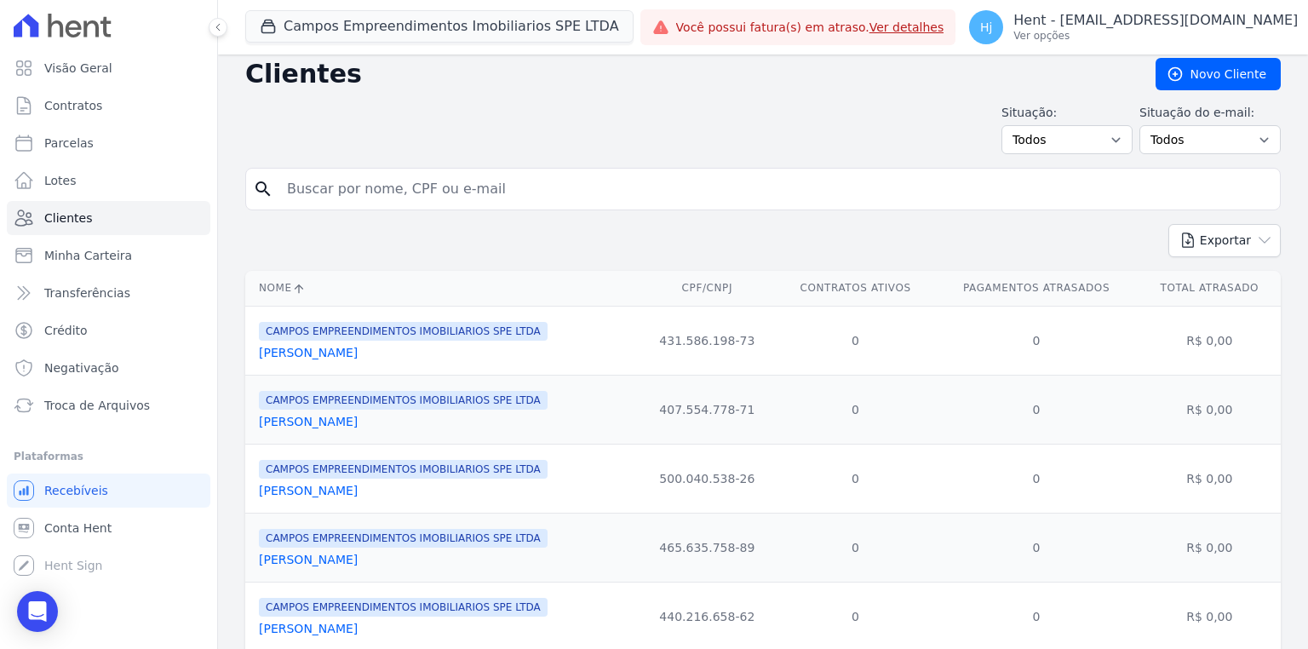
scroll to position [9, 0]
